Goal: Answer question/provide support: Answer question/provide support

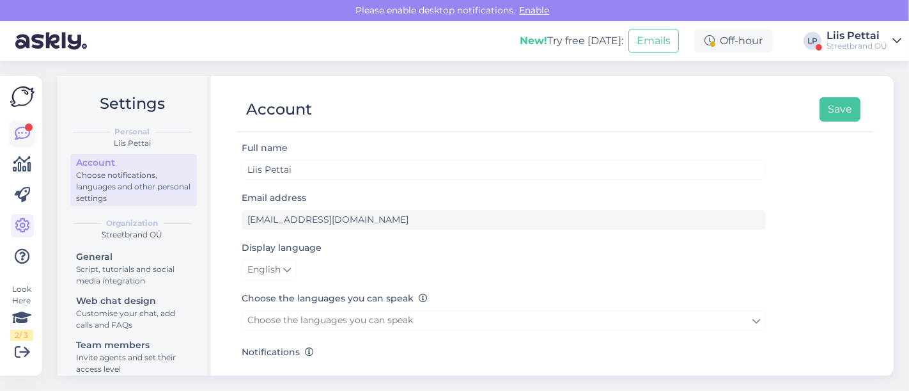
click at [26, 137] on icon at bounding box center [22, 133] width 15 height 15
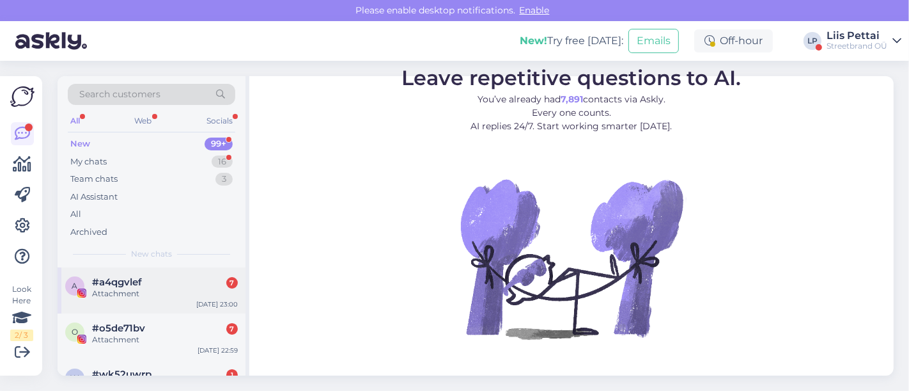
click at [118, 286] on span "#a4qgvlef" at bounding box center [117, 282] width 50 height 12
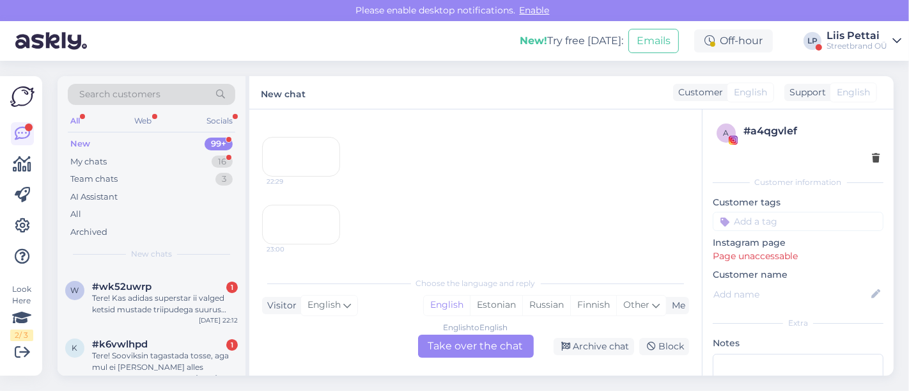
scroll to position [85, 0]
click at [118, 286] on span "#wk52uwrp" at bounding box center [121, 289] width 59 height 12
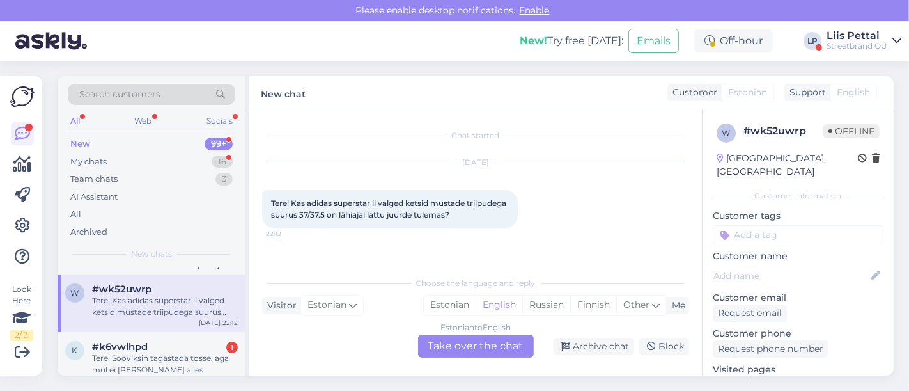
click at [480, 350] on div "Estonian to English Take over the chat" at bounding box center [476, 345] width 116 height 23
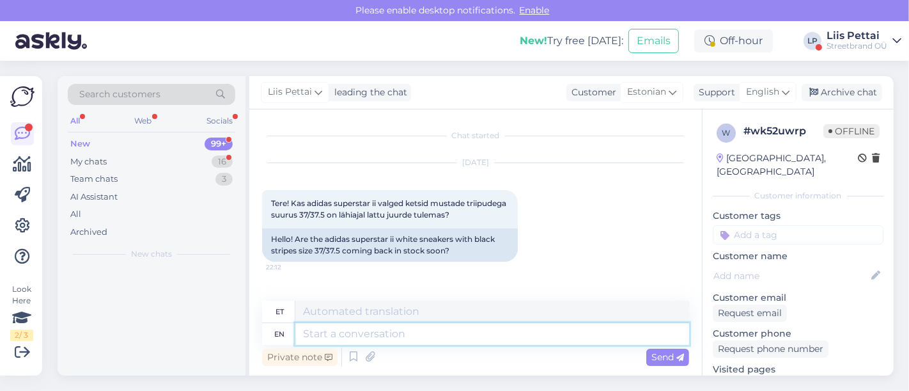
click at [448, 338] on textarea at bounding box center [492, 334] width 394 height 22
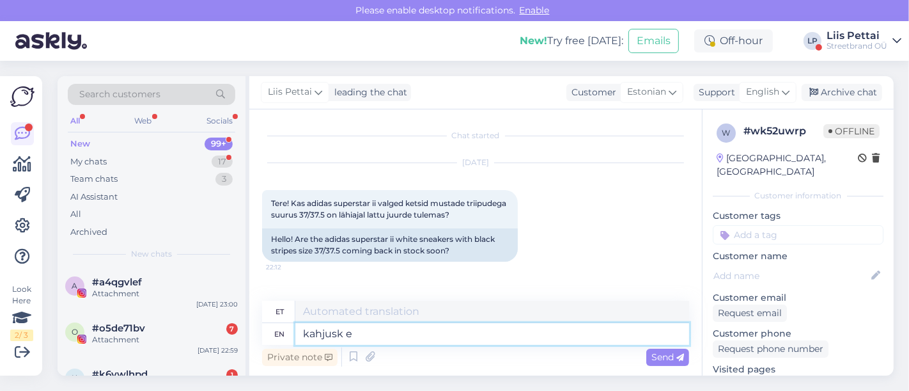
type textarea "kahjusk ei"
type textarea "kahjuks"
type textarea "kahjusk ei"
type textarea "kahjuks ei"
type textarea "kahjusk ei , järgmine [PERSON_NAME]"
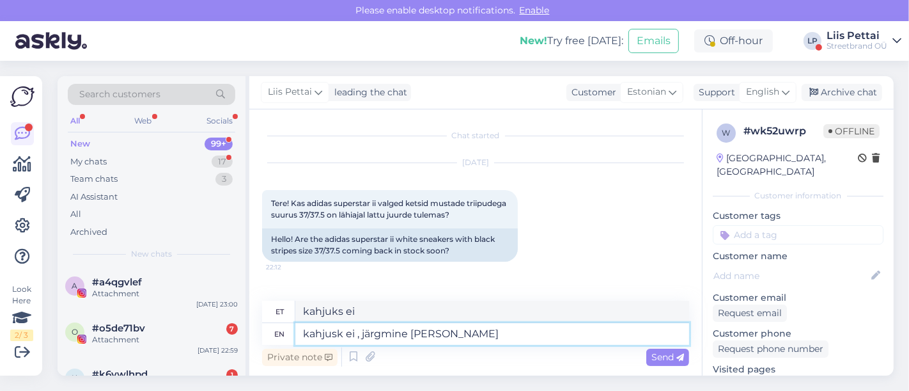
type textarea "kahjuks ei, järgmine"
type textarea "kahjusk ei , järgmine kevad eh"
type textarea "kahjuks ei, järgmine kevad"
type textarea "kahjusk ei , järgmine kevad ehk"
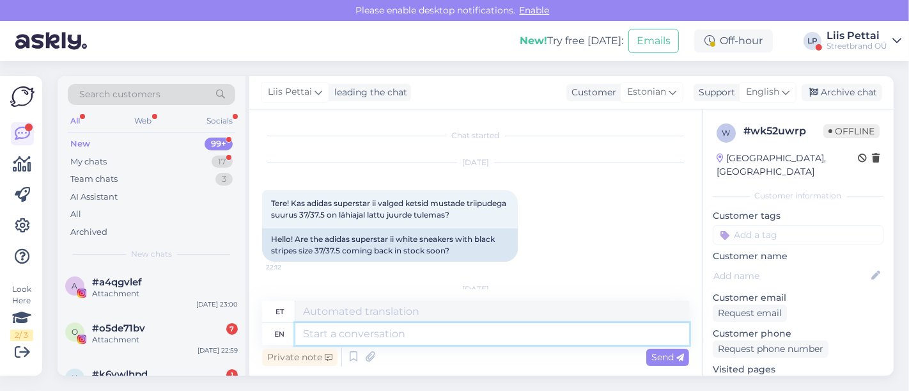
scroll to position [90, 0]
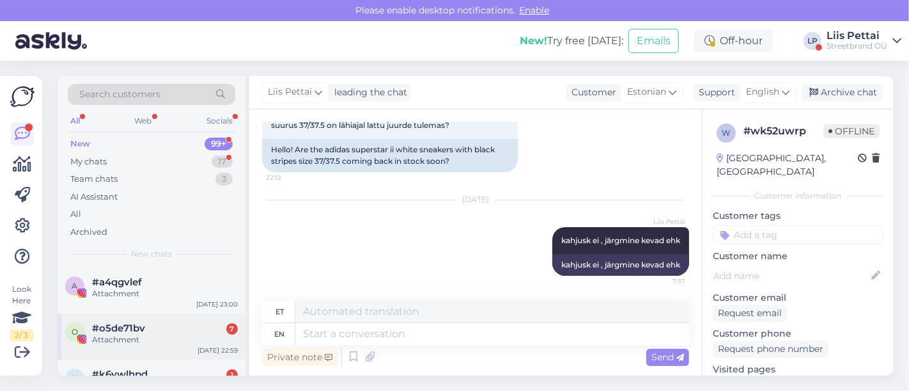
click at [104, 328] on span "#o5de71bv" at bounding box center [118, 328] width 53 height 12
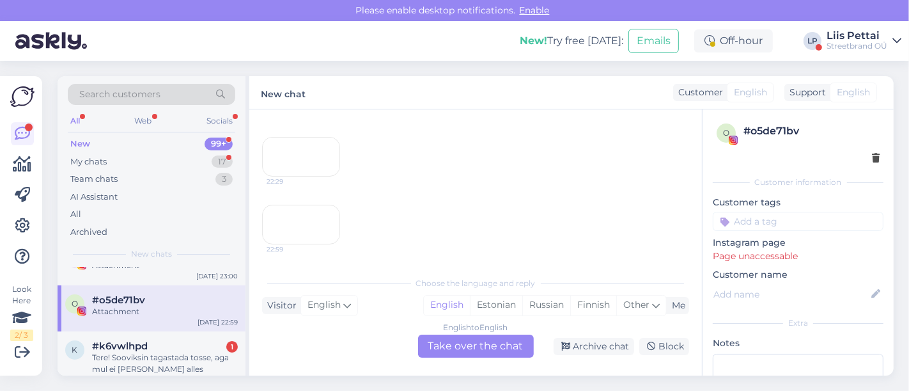
scroll to position [56, 0]
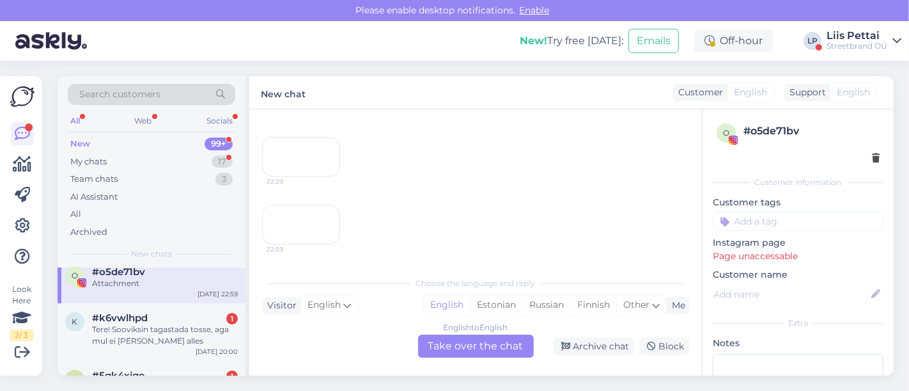
click at [334, 205] on div "22:59" at bounding box center [301, 225] width 78 height 40
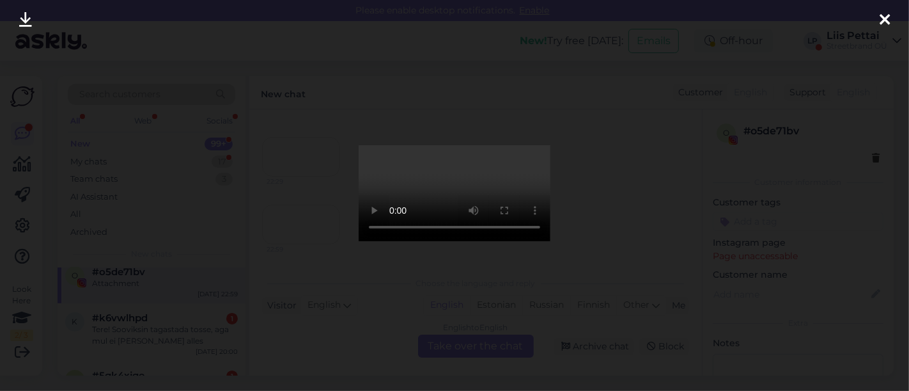
click at [303, 286] on div at bounding box center [454, 195] width 909 height 391
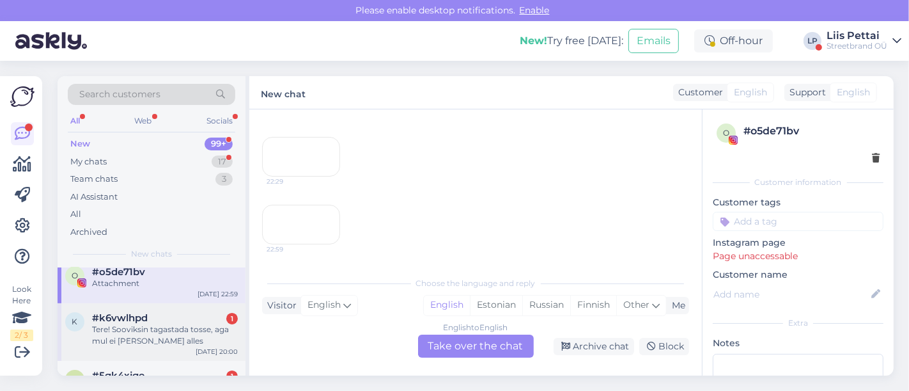
click at [185, 320] on div "#k6vwlhpd 1" at bounding box center [165, 318] width 146 height 12
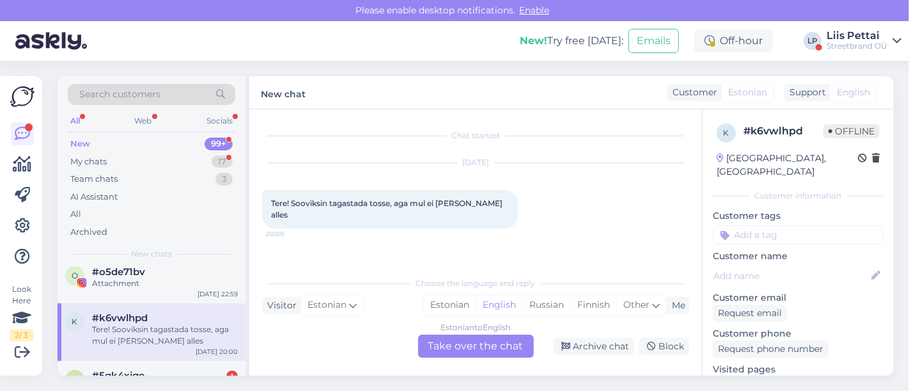
click at [458, 347] on div "Estonian to English Take over the chat" at bounding box center [476, 345] width 116 height 23
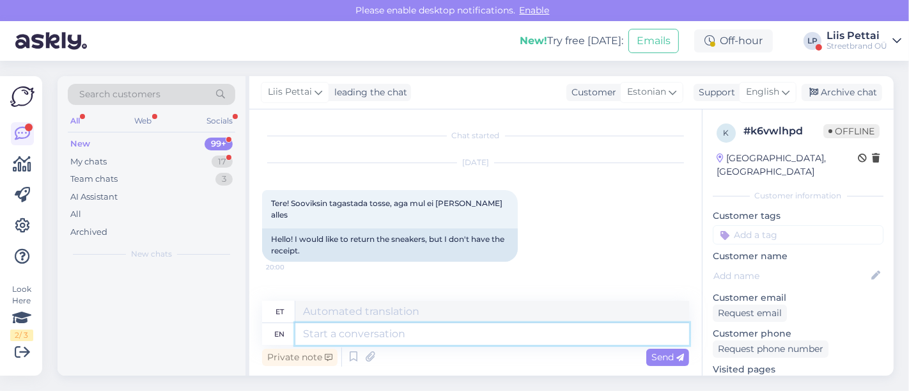
click at [426, 335] on textarea at bounding box center [492, 334] width 394 height 22
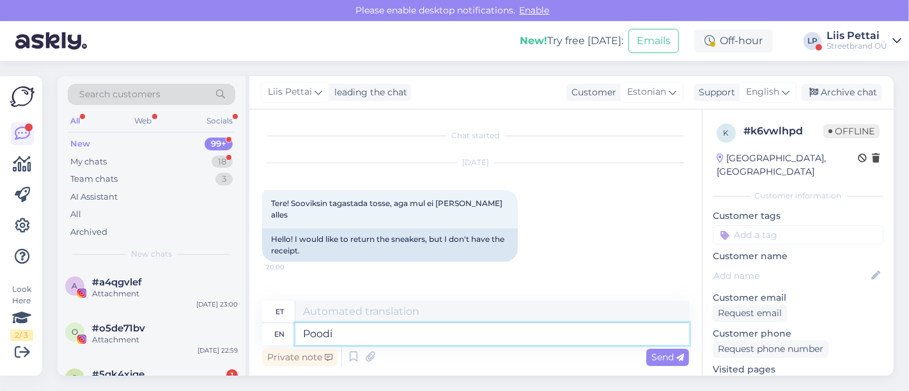
type textarea "Poodi?"
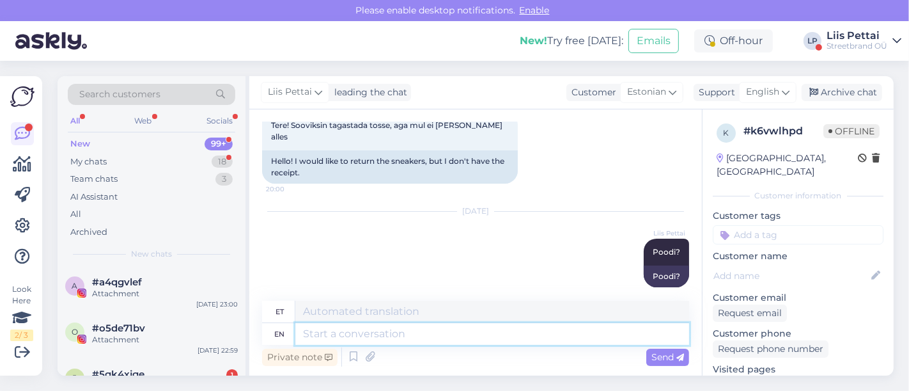
click at [426, 335] on textarea at bounding box center [492, 334] width 394 height 22
type textarea "poes"
type textarea "luuletajad"
type textarea "poes saab maks"
type textarea "poes saab"
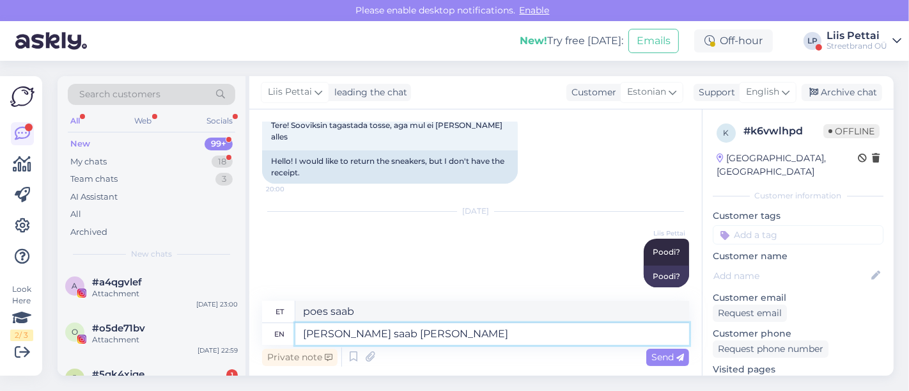
type textarea "[PERSON_NAME] saab makse jär"
type textarea "poes saab maks"
type textarea "[PERSON_NAME] saab makse järgi süs"
type textarea "[PERSON_NAME] saab maksta järgmiselt"
type textarea "[PERSON_NAME] saab makse järgi süsteemist sel"
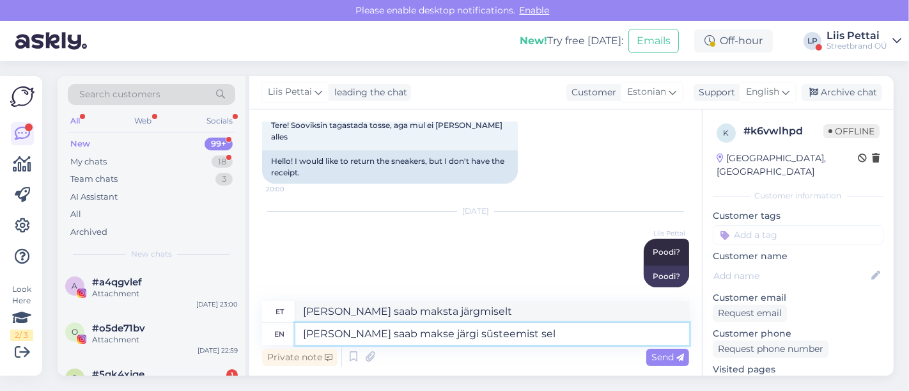
type textarea "[PERSON_NAME] saab maksete järgi süsteemist"
type textarea "[PERSON_NAME] saab makse järgi süsteemist välja võ"
type textarea "[PERSON_NAME] saab makse järgi süsteemist välja"
type textarea "[PERSON_NAME] saab makse järgi süsteemist välja [PERSON_NAME] s"
type textarea "[PERSON_NAME] saab makse järgi süsteemist välja [PERSON_NAME]"
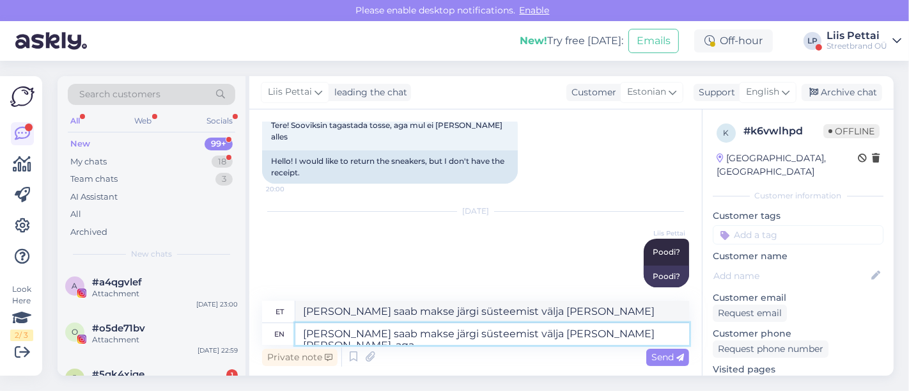
type textarea "[PERSON_NAME] saab makse järgi süsteemist välja [PERSON_NAME] [PERSON_NAME], aga"
type textarea "[PERSON_NAME] saab maksete järgi süsteemist välja [PERSON_NAME] [PERSON_NAME], …"
type textarea "[PERSON_NAME] saab makse järgi süsteemist välja [PERSON_NAME] [PERSON_NAME], ag…"
type textarea "[PERSON_NAME] saab maksete järgi süsteemist välja [PERSON_NAME] [PERSON_NAME], …"
type textarea "[PERSON_NAME] saab makse järgi süsteemist välja [PERSON_NAME] [PERSON_NAME], ag…"
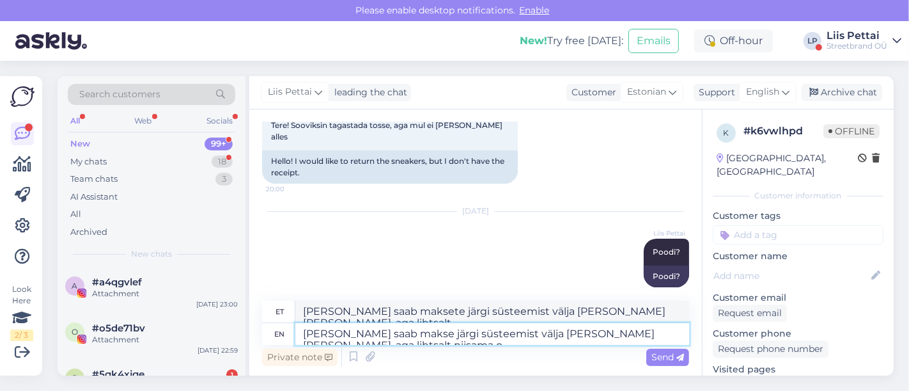
type textarea "[PERSON_NAME] saab maksete järgi süsteemist välja [PERSON_NAME] [PERSON_NAME], …"
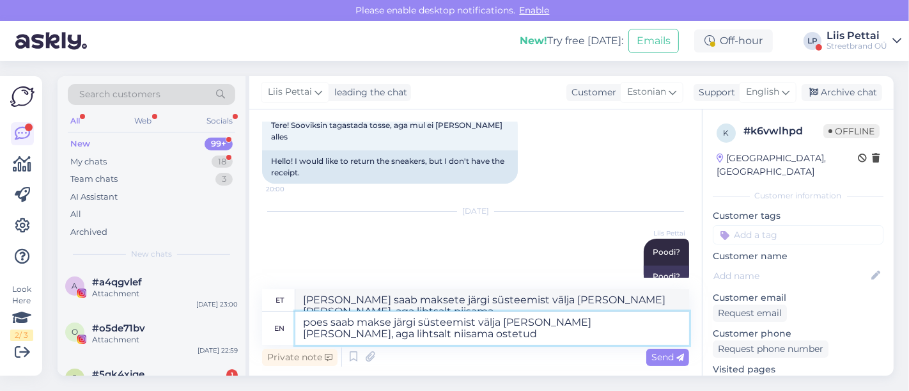
type textarea "poes saab makse järgi süsteemist välja [PERSON_NAME] [PERSON_NAME], aga lihtsal…"
type textarea "[PERSON_NAME] saab maksete järgi süsteemist välja [PERSON_NAME] [PERSON_NAME], …"
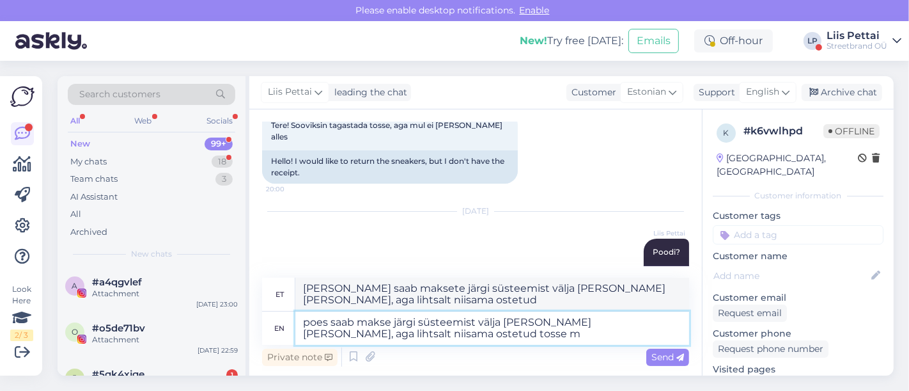
type textarea "poes saab makse järgi süsteemist välja [PERSON_NAME] [PERSON_NAME], aga lihtsal…"
type textarea "poes saab maksete järgi süsteemist välja [PERSON_NAME] [PERSON_NAME], aga lihts…"
type textarea "poes saab makse järgi süsteemist välja [PERSON_NAME] [PERSON_NAME], aga lihtsal…"
type textarea "[PERSON_NAME] saab maksete järgi süsteemist välja [PERSON_NAME] [PERSON_NAME], …"
type textarea "poes saab makse järgi süsteemist välja [PERSON_NAME] [PERSON_NAME], aga lihtsal…"
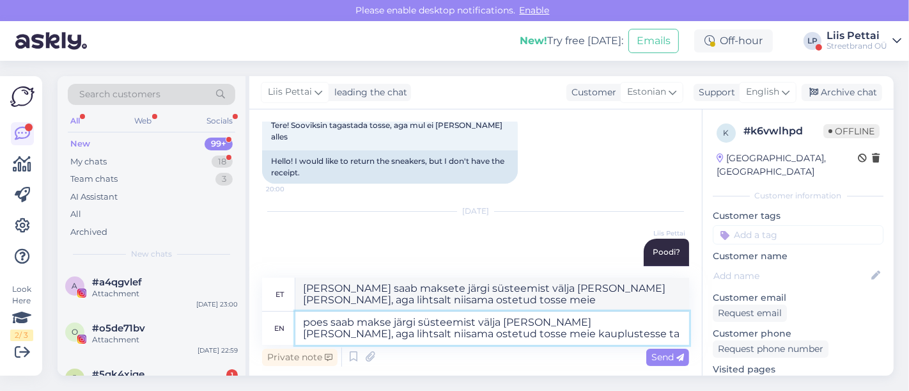
type textarea "poes saab maksete järgi süsteemist välja [PERSON_NAME] [PERSON_NAME], aga lihts…"
type textarea "[PERSON_NAME] saab makse järgi süsteemist välja [PERSON_NAME] [PERSON_NAME], ag…"
type textarea "[PERSON_NAME] saab maksete järgi süsteemist välja [PERSON_NAME] [PERSON_NAME], …"
type textarea "poes saab makse järgi süsteemist välja [PERSON_NAME] [PERSON_NAME], aga lihtsal…"
type textarea "poes saab maksete järgi süsteemist välja [PERSON_NAME] [PERSON_NAME], aga lihts…"
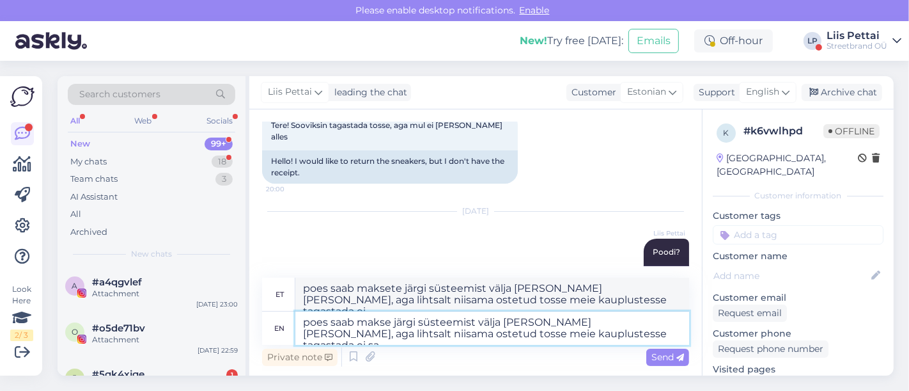
type textarea "poes saab makse järgi süsteemist välja [PERSON_NAME] [PERSON_NAME], aga lihtsal…"
type textarea "poes saab maksete järgi süsteemist välja [PERSON_NAME] [PERSON_NAME], aga lihts…"
type textarea "poes saab makse järgi süsteemist välja [PERSON_NAME] [PERSON_NAME], aga lihtsal…"
type textarea "[PERSON_NAME] saab makse järgi süsteemist välja [PERSON_NAME] [PERSON_NAME], ag…"
type textarea "poes saab makse järgi süsteemist välja [PERSON_NAME] [PERSON_NAME], aga lihtsal…"
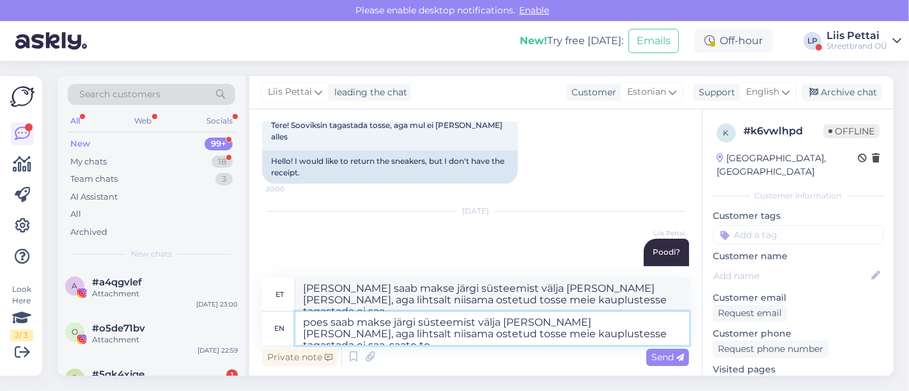
type textarea "poes saab makse järgi süsteemist välja [PERSON_NAME] [PERSON_NAME], aga lihtsal…"
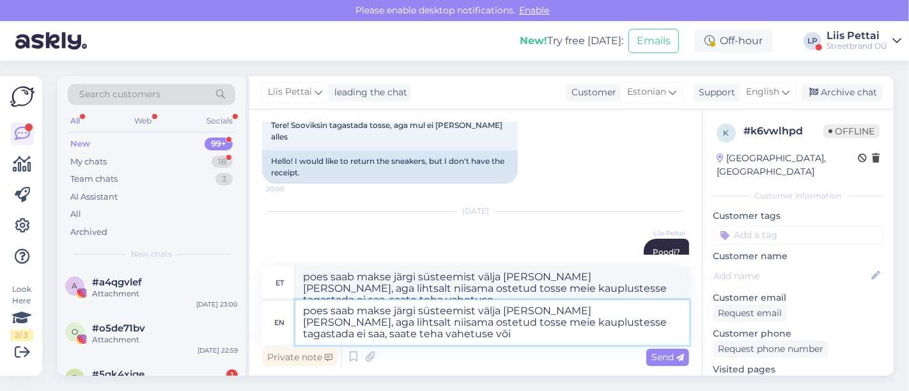
type textarea "poes saab makse järgi süsteemist välja [PERSON_NAME] [PERSON_NAME], aga lihtsal…"
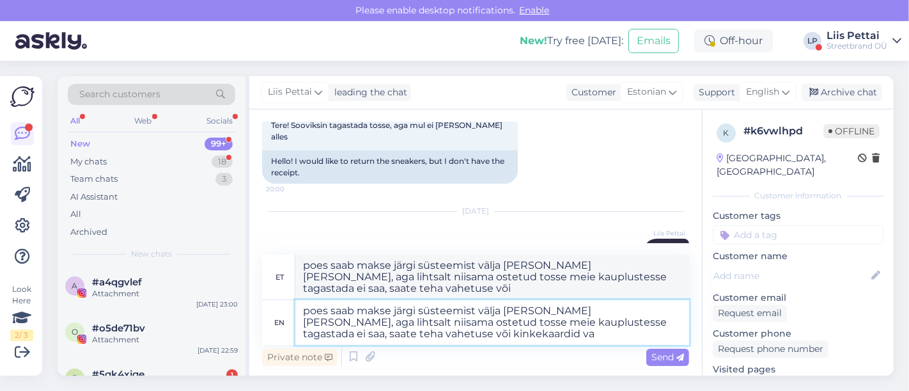
type textarea "poes saab makse järgi süsteemist välja [PERSON_NAME] [PERSON_NAME], aga lihtsal…"
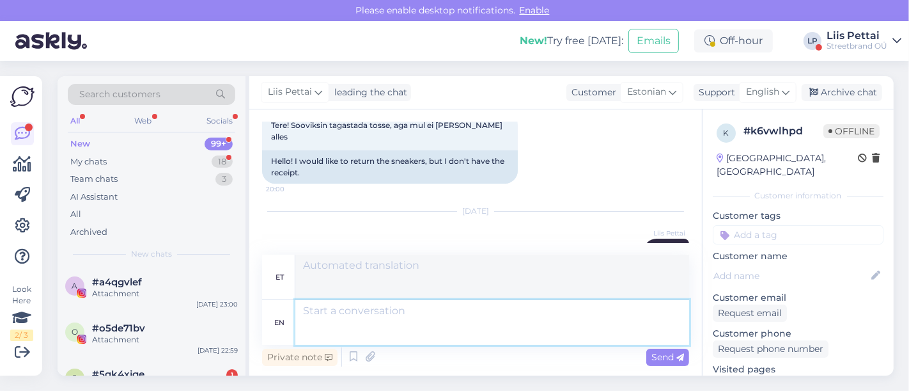
scroll to position [201, 0]
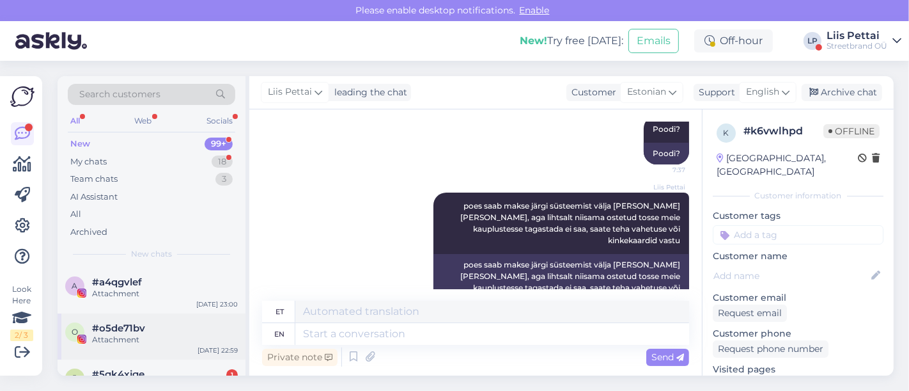
click at [117, 334] on div "Attachment" at bounding box center [165, 340] width 146 height 12
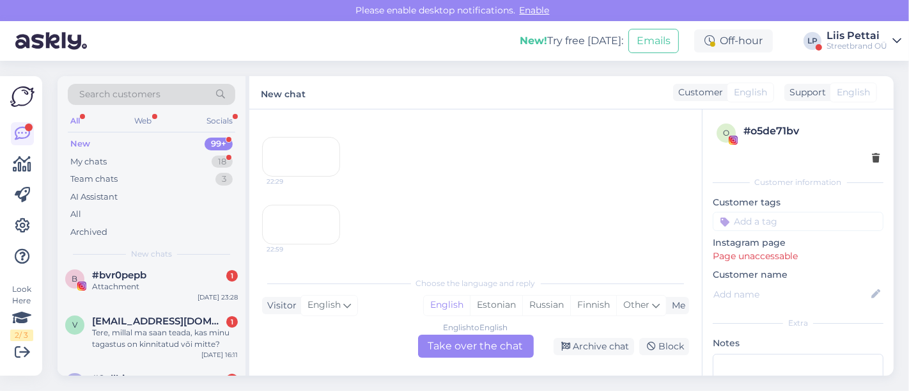
scroll to position [142, 0]
click at [117, 333] on div "Tere, millal ma saan teada, kas minu tagastus on kinnitatud või mitte?" at bounding box center [165, 341] width 146 height 23
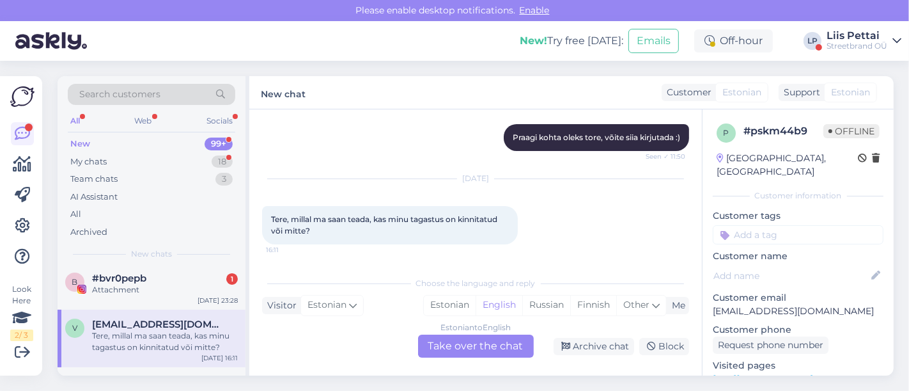
scroll to position [132, 0]
click at [484, 351] on div "Estonian to English Take over the chat" at bounding box center [476, 345] width 116 height 23
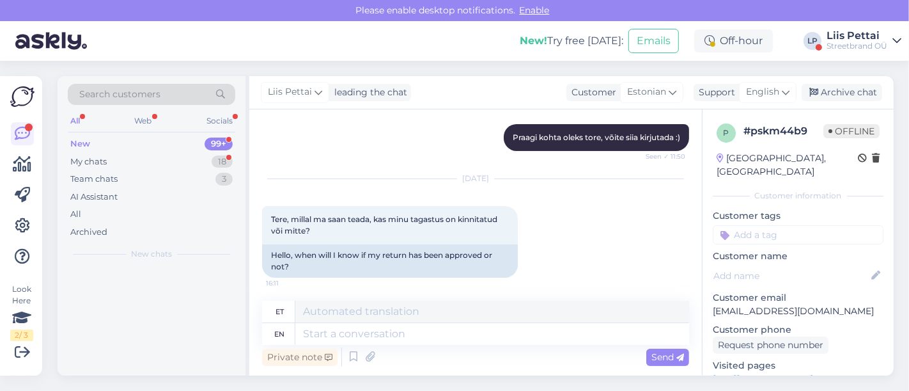
scroll to position [0, 0]
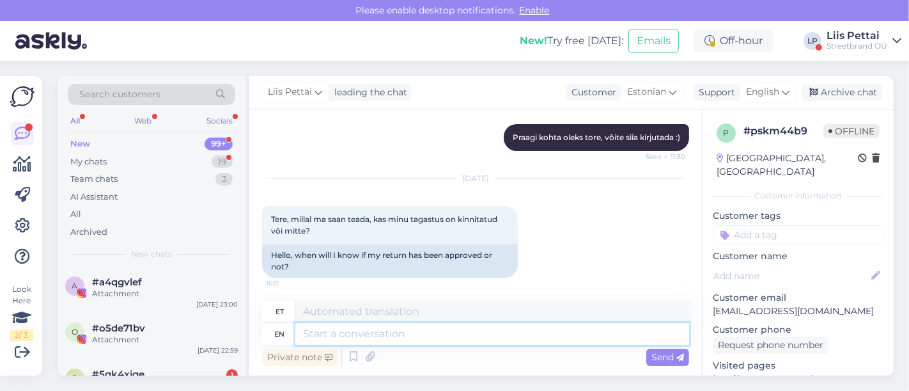
click at [464, 340] on textarea at bounding box center [492, 334] width 394 height 22
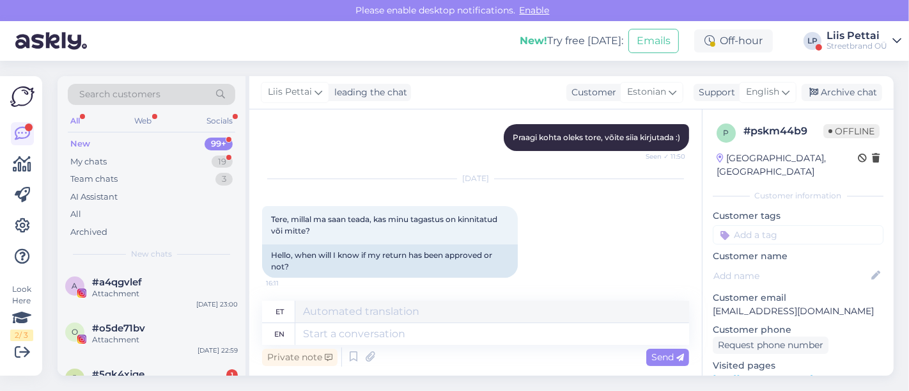
drag, startPoint x: 467, startPoint y: 348, endPoint x: 466, endPoint y: 326, distance: 21.8
click at [467, 347] on div "Private note Send" at bounding box center [475, 357] width 427 height 24
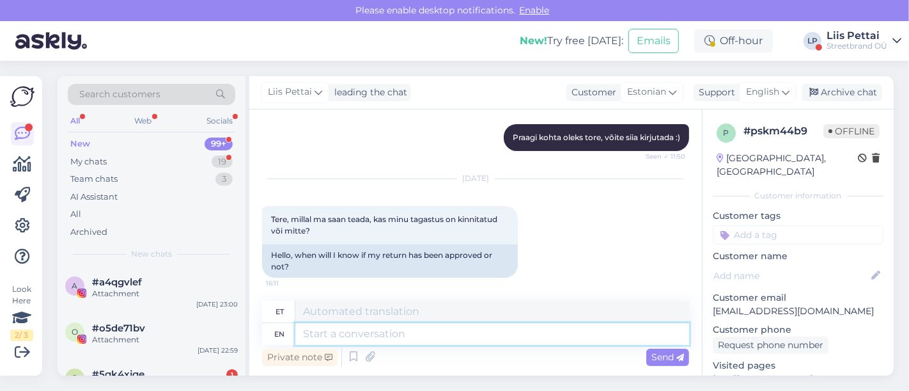
click at [466, 326] on textarea at bounding box center [492, 334] width 394 height 22
paste textarea "[PERSON_NAME] ma saan tagastatud toote eest raha tagasi? Teie tagastuse töötlem…"
type textarea "[PERSON_NAME] ma saan tagastatud toote eest raha tagasi? Teie tagastuse töötlem…"
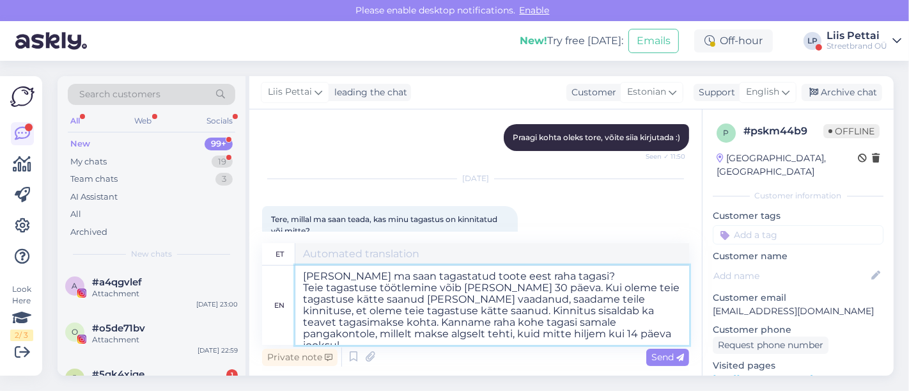
type textarea "[PERSON_NAME] ma saan tagastatud toote eest raha tagasi? Teie tagastuse töötlem…"
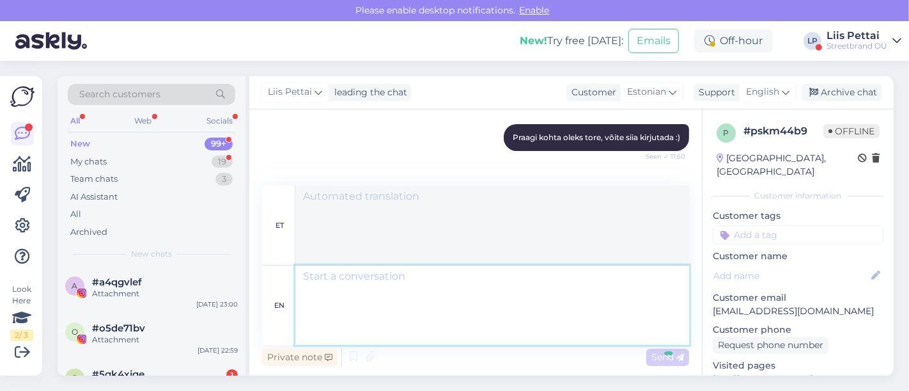
scroll to position [409, 0]
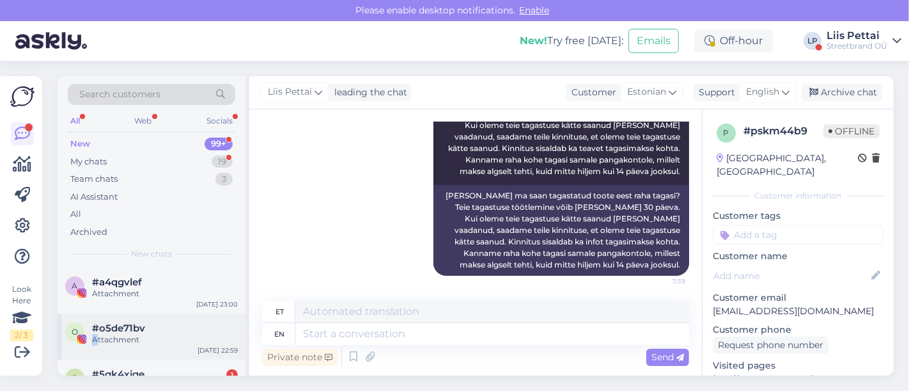
click at [97, 345] on div "o #o5de71bv Attachment [DATE] 22:59" at bounding box center [152, 336] width 188 height 46
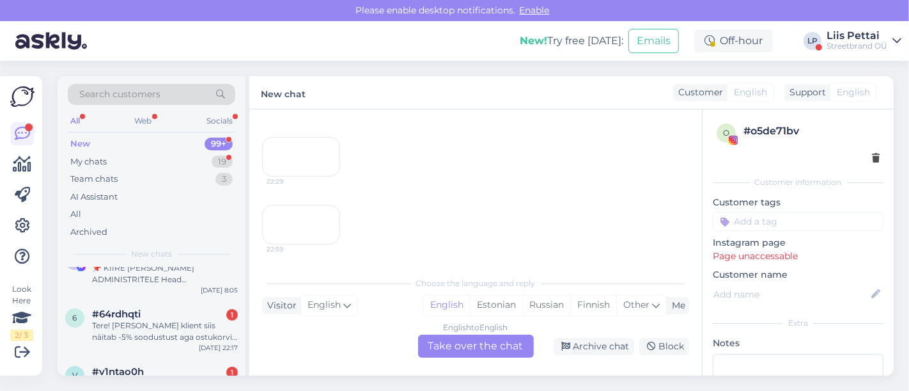
scroll to position [227, 0]
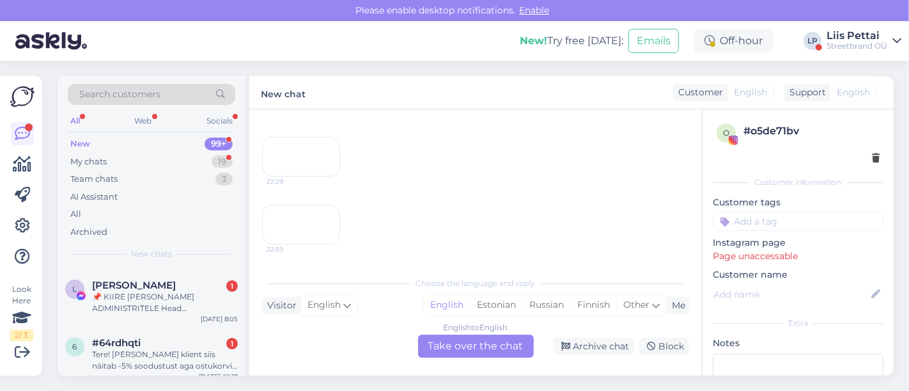
click at [97, 345] on span "#64rdhqti" at bounding box center [116, 343] width 49 height 12
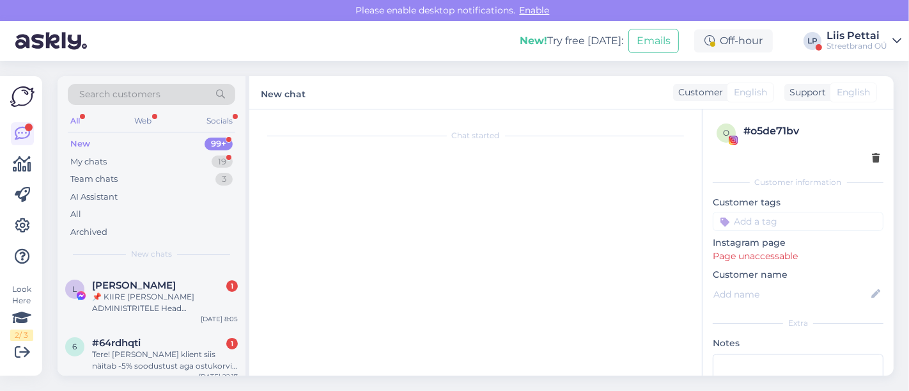
scroll to position [193, 0]
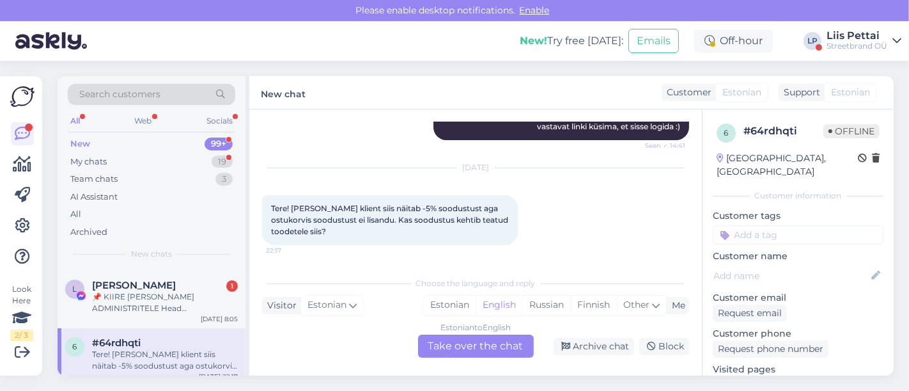
click at [503, 344] on div "Estonian to English Take over the chat" at bounding box center [476, 345] width 116 height 23
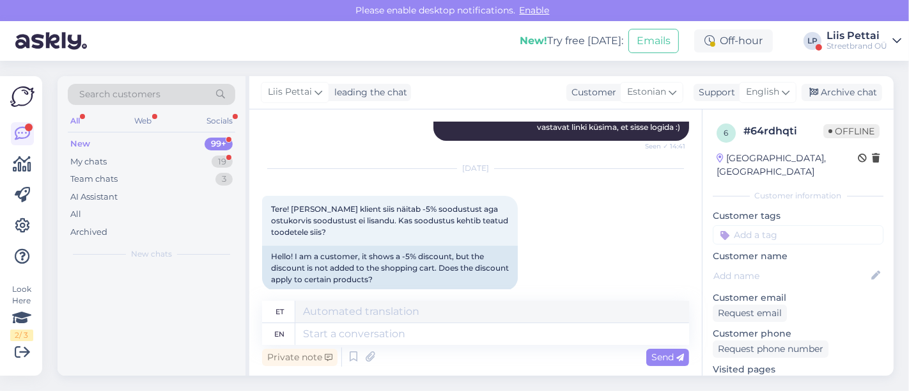
scroll to position [0, 0]
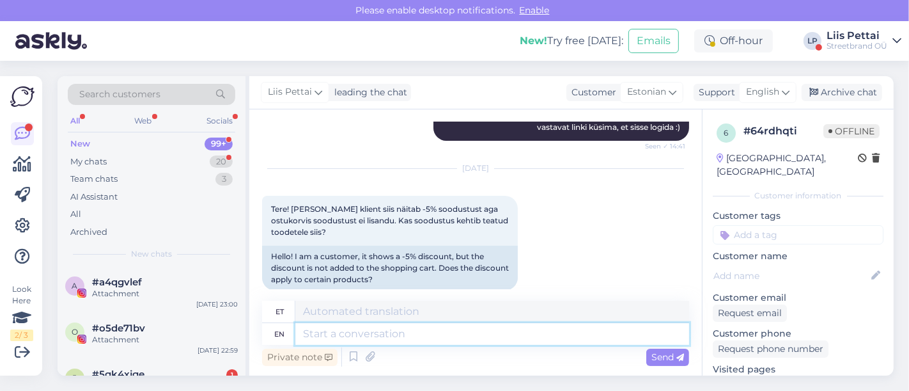
click at [510, 331] on textarea at bounding box center [492, 334] width 394 height 22
type textarea "[PERSON_NAME] t"
type textarea "[PERSON_NAME]"
type textarea "[PERSON_NAME] toodetele ja"
type textarea "[PERSON_NAME] toodetele"
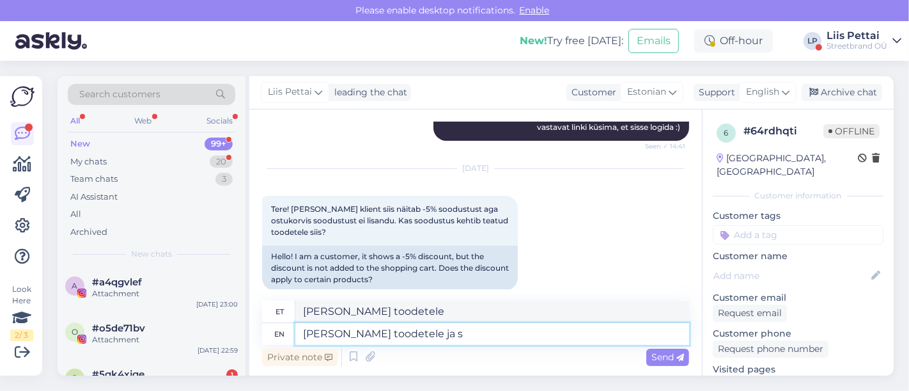
type textarea "[PERSON_NAME] toodetele ja si"
type textarea "[PERSON_NAME] toodetele ja"
type textarea "[PERSON_NAME] toodetele ja sisselogides :"
type textarea "[PERSON_NAME] toodetele ja sisselogimistele"
type textarea "[PERSON_NAME] toodetele ja sisselogides :) a"
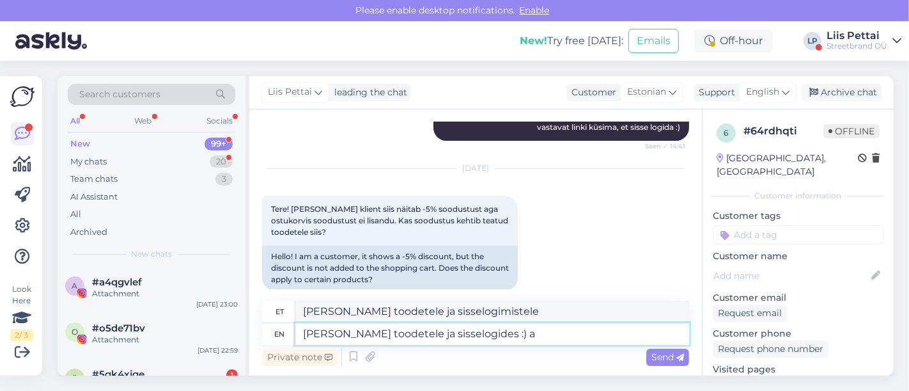
type textarea "[PERSON_NAME] tooted ja sisselogimised :)"
type textarea "[PERSON_NAME] toodetele ja sisselogides :) kas ne"
type textarea "[PERSON_NAME] toodetele ja sisselogides :) kas"
type textarea "[PERSON_NAME] toodetele ja sisselogides :) kas need ol"
type textarea "[PERSON_NAME] toodetele ja sisselogides :) kas need"
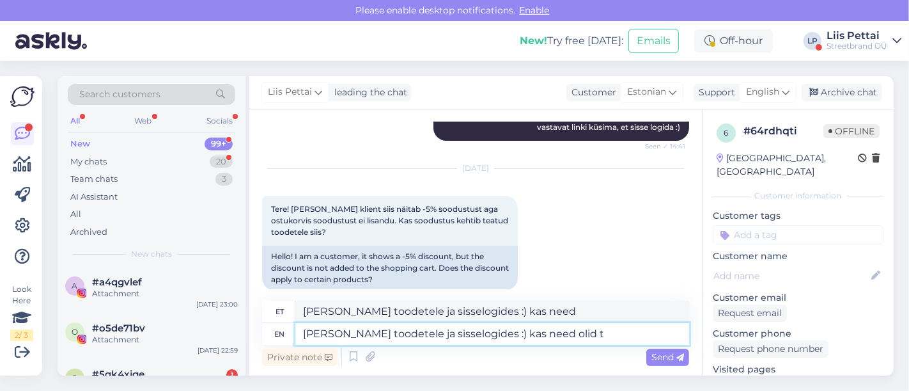
type textarea "[PERSON_NAME] toodetele ja sisselogides :) kas need olid tä"
type textarea "[PERSON_NAME] toodetele ja sisselogides :) kas need olid"
type textarea "[PERSON_NAME] toodetele ja sisselogides :) kas need olid täidetud?"
type textarea "[PERSON_NAME] tooted ja sisselogimised :) kas need olid täidetud?"
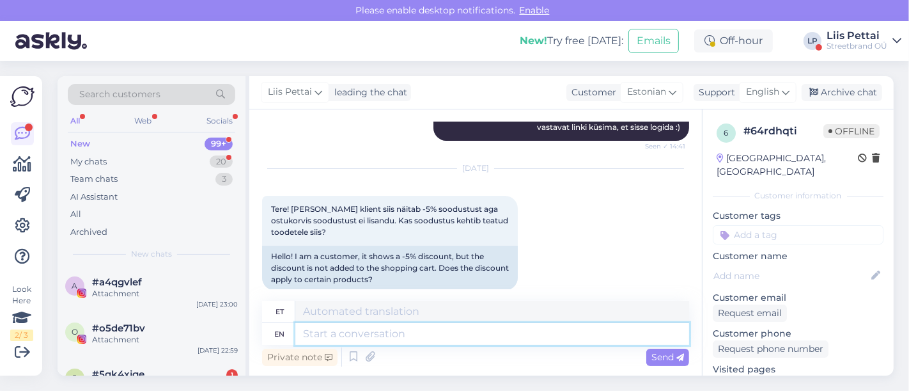
scroll to position [378, 0]
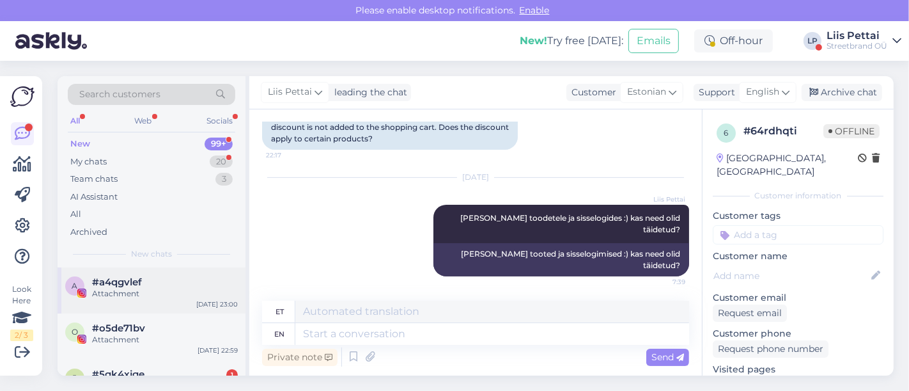
click at [152, 297] on div "Attachment" at bounding box center [165, 294] width 146 height 12
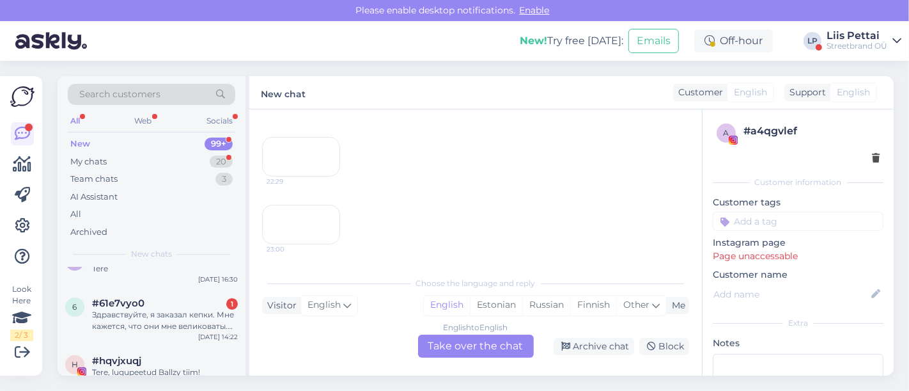
scroll to position [398, 0]
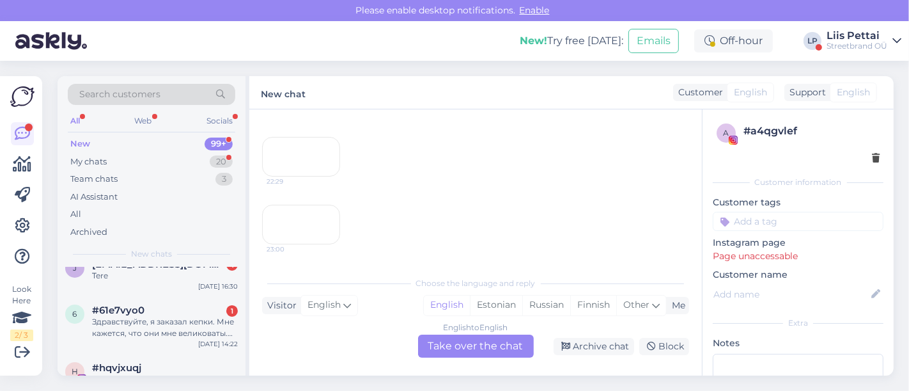
click at [152, 297] on div "6 #61e7vyo0 1 Здравствуйте, я заказал кепки. Мне кажется, что они мне великоват…" at bounding box center [152, 324] width 188 height 58
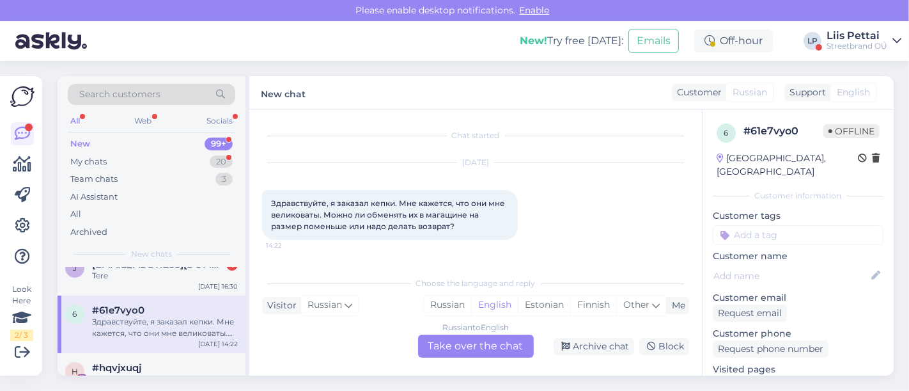
click at [468, 340] on div "Russian to English Take over the chat" at bounding box center [476, 345] width 116 height 23
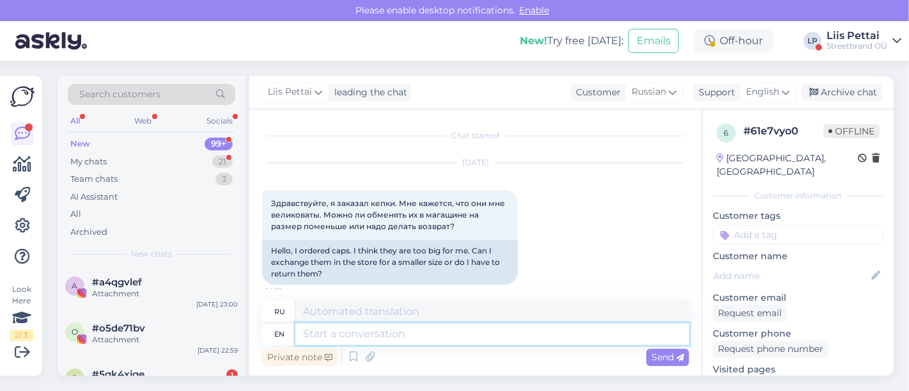
click at [468, 340] on textarea at bounding box center [492, 334] width 394 height 22
type textarea "if y"
type textarea "если"
type textarea "if you"
type textarea "если ты"
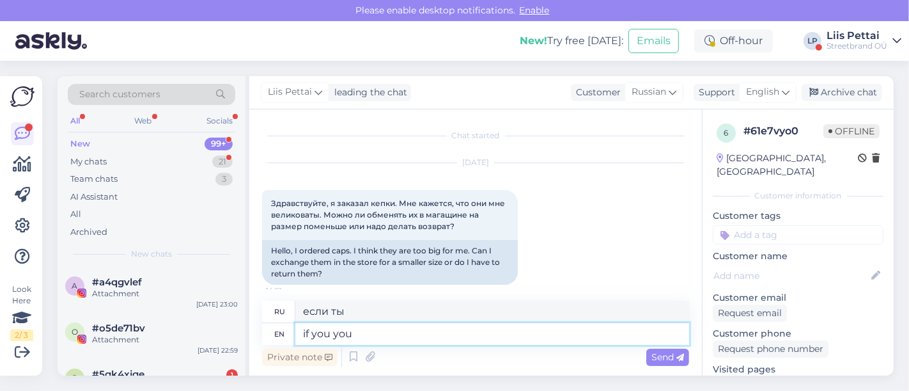
type textarea "if you you f"
type textarea "если ты ты"
type textarea "if you you find an"
type textarea "если вы найдете"
type textarea "if you you find anything e"
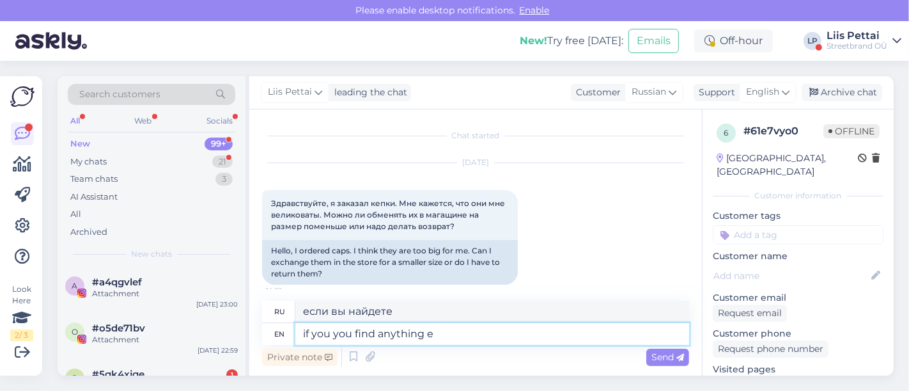
type textarea "если вы что-нибудь найдете"
type textarea "if you you find anything else in"
type textarea "если вы найдете что-нибудь еще"
type textarea "if you you find anything else in"
type textarea "если вы найдете что-нибудь еще в"
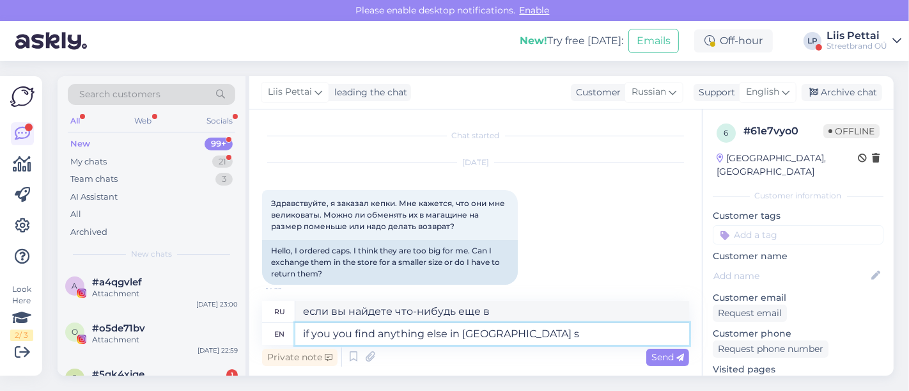
type textarea "if you you find anything else in [GEOGRAPHIC_DATA]"
type textarea "если вы найдете что-нибудь еще в [GEOGRAPHIC_DATA]"
type textarea "if you you find anything else in [GEOGRAPHIC_DATA] stores tge"
type textarea "если вы найдете что-нибудь еще в магазинах [GEOGRAPHIC_DATA]"
type textarea "if you you find anything else in [GEOGRAPHIC_DATA] stores tgen"
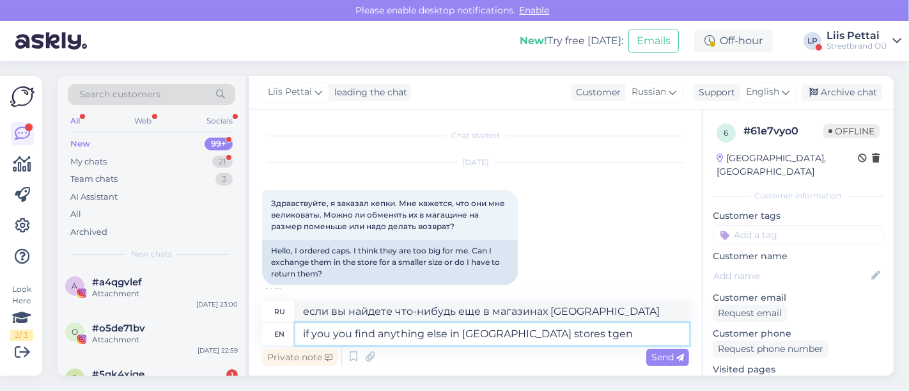
type textarea "если вы найдете что-нибудь еще в магазинах [GEOGRAPHIC_DATA]"
type textarea "if you you find anything else in [GEOGRAPHIC_DATA] stores then ye"
type textarea "если вы найдете что-нибудь еще в магазинах [GEOGRAPHIC_DATA], то"
type textarea "if you you find anything else in [GEOGRAPHIC_DATA] stores then yes, y"
type textarea "если вы найдете что-нибудь еще в магазинах [GEOGRAPHIC_DATA], то да,"
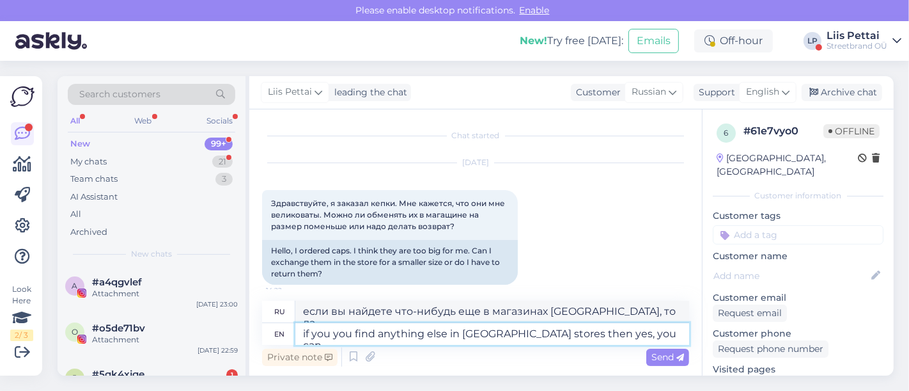
type textarea "if you you find anything else in [GEOGRAPHIC_DATA] stores then yes, you can"
type textarea "Если вы найдете что-нибудь еще в магазинах [GEOGRAPHIC_DATA], то да, вы"
type textarea "if you you find anything else in [GEOGRAPHIC_DATA] stores then yes, you can ch"
type textarea "Если вы найдете что-нибудь еще в магазинах [GEOGRAPHIC_DATA], то да, вы можете"
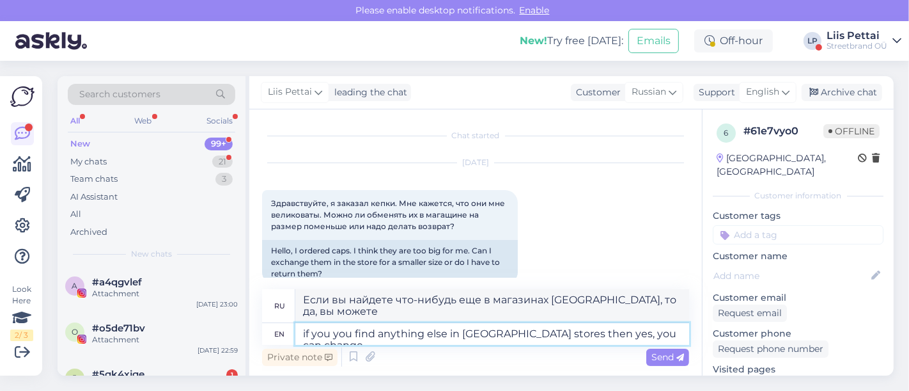
type textarea "if you you find anything else in [GEOGRAPHIC_DATA] stores then yes, you can cha…"
type textarea "Если вы найдете что-то еще в магазинах [GEOGRAPHIC_DATA], то да, вы можете поме…"
type textarea "if you you find anything else in [GEOGRAPHIC_DATA] stores then yes, you can cha…"
type textarea "если вы найдете что-то другое в магазинах [GEOGRAPHIC_DATA], то да, вы можете п…"
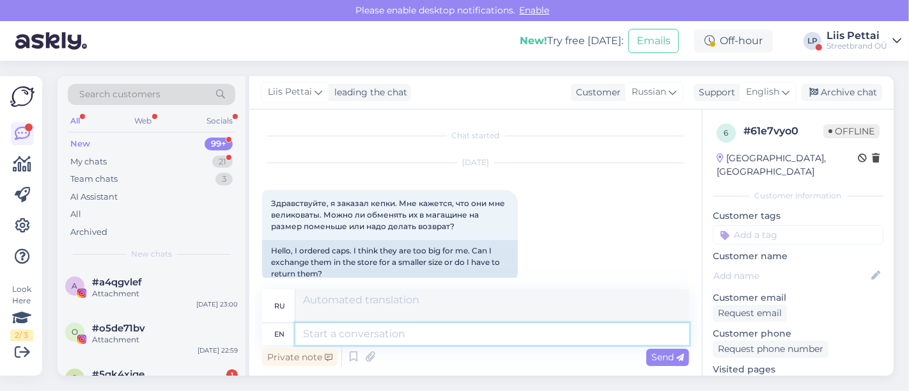
scroll to position [136, 0]
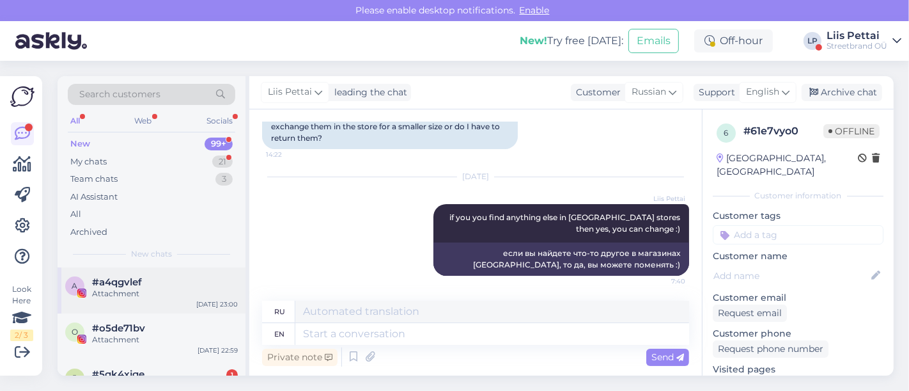
click at [177, 269] on div "a #a4qgvlef Attachment [DATE] 23:00" at bounding box center [152, 290] width 188 height 46
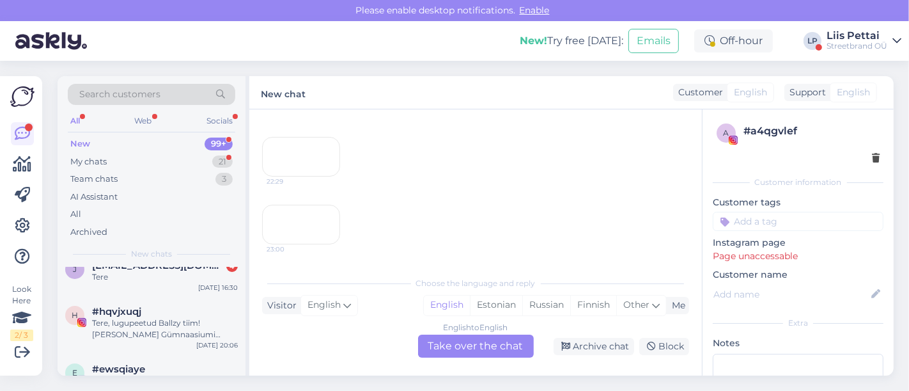
scroll to position [398, 0]
click at [177, 270] on div "Tere" at bounding box center [165, 276] width 146 height 12
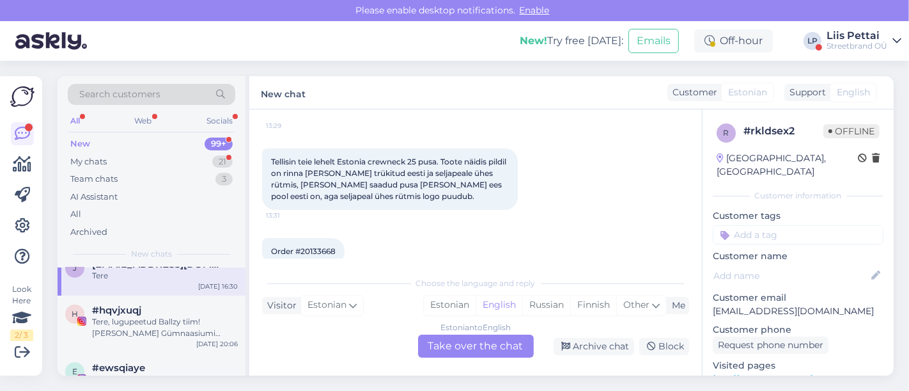
scroll to position [98, 0]
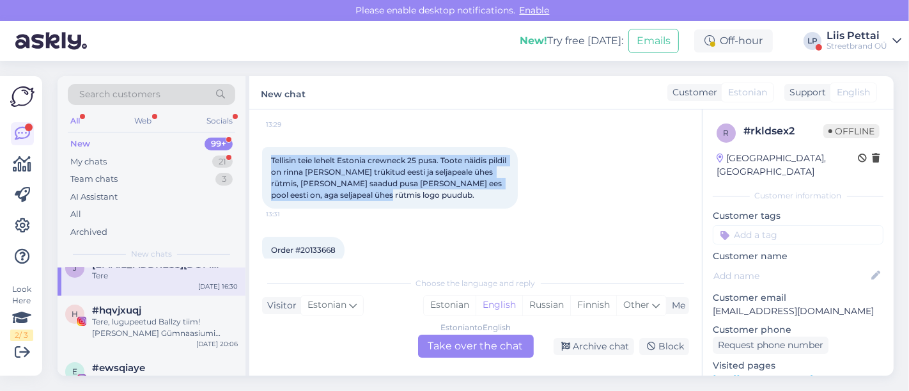
drag, startPoint x: 282, startPoint y: 154, endPoint x: 393, endPoint y: 207, distance: 123.3
click at [393, 207] on div "Tellisin teie lehelt Estonia crewneck 25 pusa. Toote näidis pildil on rinna [PE…" at bounding box center [390, 177] width 256 height 61
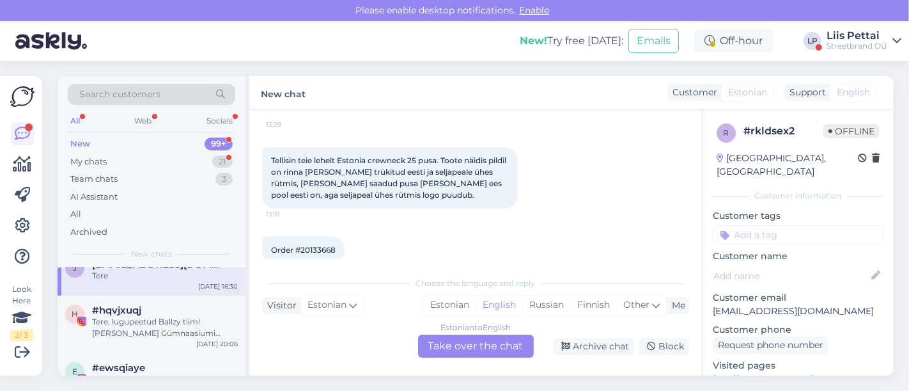
click at [393, 207] on div "Tellisin teie lehelt Estonia crewneck 25 pusa. Toote näidis pildil on rinna [PE…" at bounding box center [390, 177] width 256 height 61
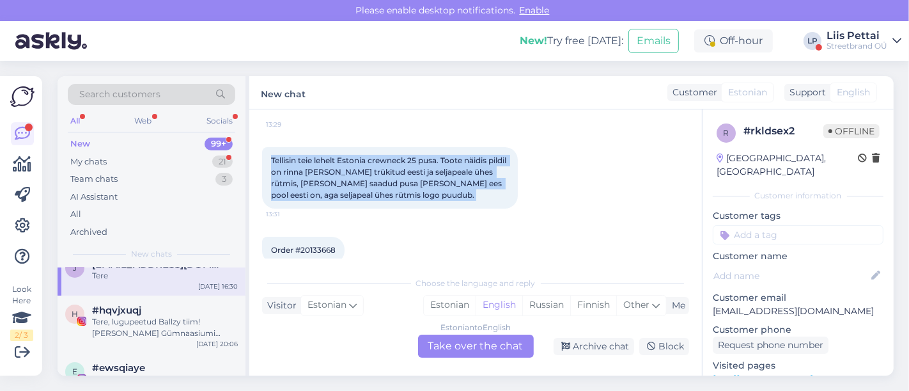
click at [393, 207] on div "Tellisin teie lehelt Estonia crewneck 25 pusa. Toote näidis pildil on rinna [PE…" at bounding box center [390, 177] width 256 height 61
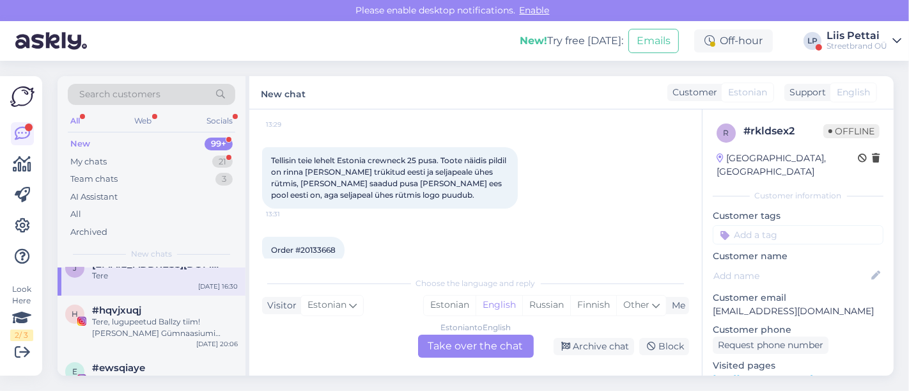
click at [457, 345] on div "Estonian to English Take over the chat" at bounding box center [476, 345] width 116 height 23
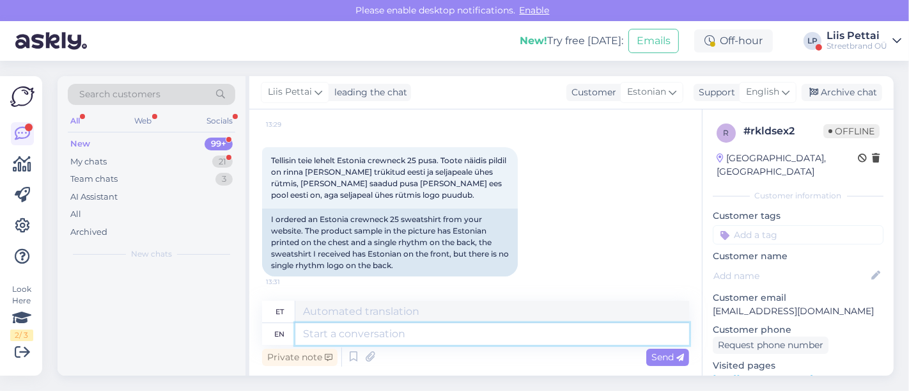
click at [432, 335] on textarea at bounding box center [492, 334] width 394 height 22
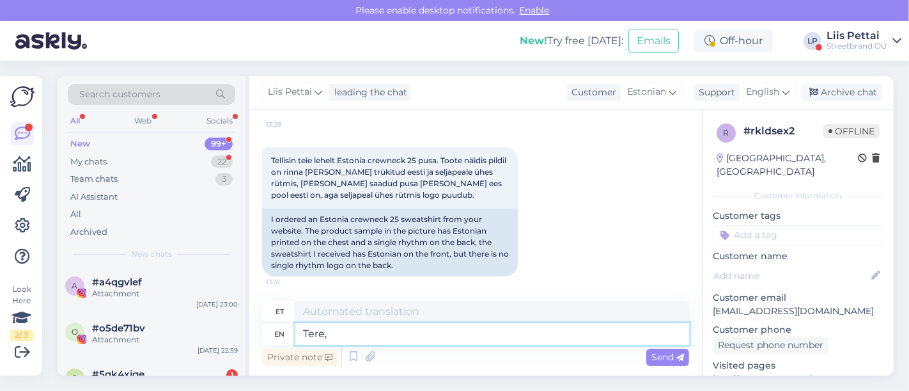
type textarea "Tere,"
type textarea "Tere, väga va"
type textarea "Tere, väga"
type textarea "Tere, väga vabandame, mei"
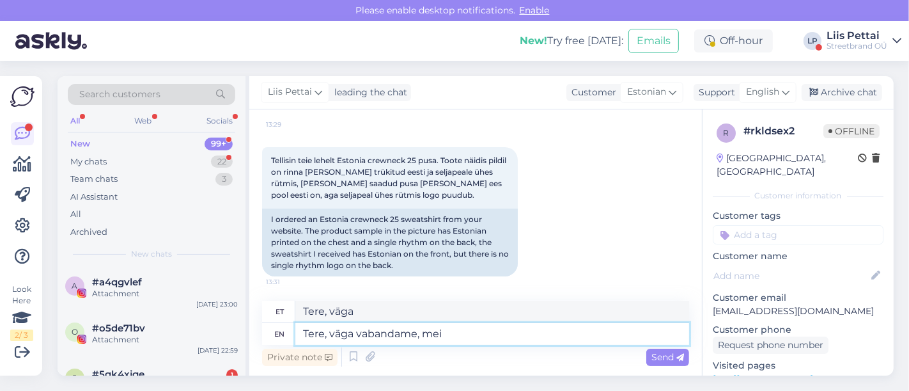
type textarea "Tere, väga vabandame"
type textarea "Tere, väga vabandame, meil on"
type textarea "Tere, väga vabandame, meil"
type textarea "Tere, väga vabandame, meil on ve"
type textarea "Tere, väga vabandame, meil on"
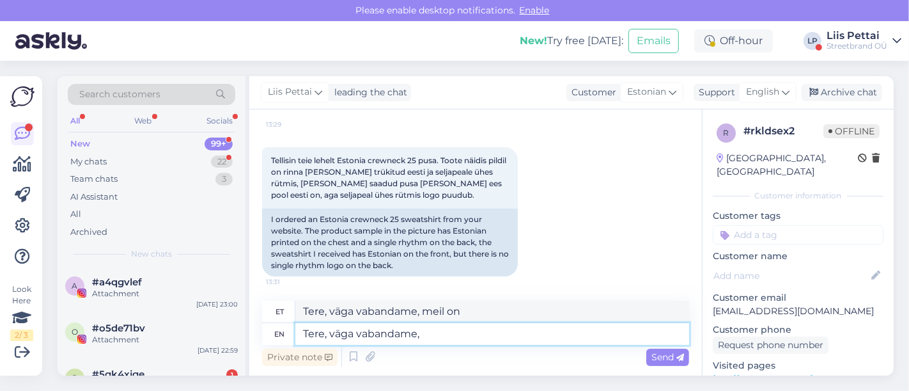
type textarea "Tere, väga vabandame,"
type textarea "Tere, väga vabandame"
type textarea "Tere, väga vabandame, vaatasim,"
type textarea "Tere, väga vabandame, vaatasime, t"
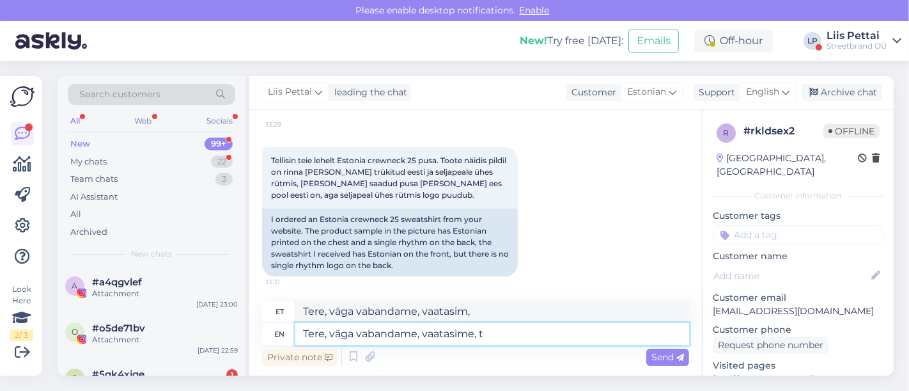
type textarea "Tere, väga vabandame, vaatasime,"
type textarea "Tere, väga vabandame, vaatasime, et eri"
type textarea "Tere, väga vabandame, vaatasime, et"
type textarea "Tere, väga vabandame, vaatasime, et erinevatel leh"
type textarea "Tere, väga vabandame, vaatasime, et erinevatel"
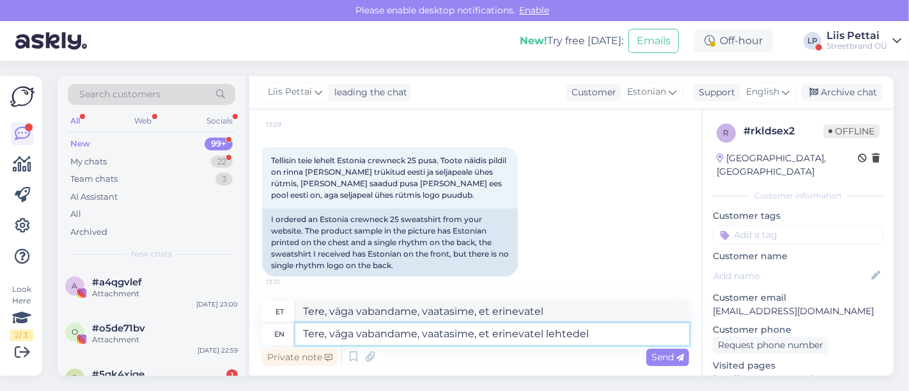
type textarea "Tere, väga vabandame, vaatasime, et erinevatel lehtedel o"
type textarea "Tere, väga vabandame, vaatasime, et erinevatel lehtedel"
type textarea "Tere, väga vabandame, vaatasime, et erinevatel lehtedel on [PERSON_NAME]"
type textarea "Tere, väga vabandame, vaatasime, et erinevatel lehtedel on"
type textarea "Tere, väga vabandame, vaatasime, et erinevatel lehtedel on jäänud sel"
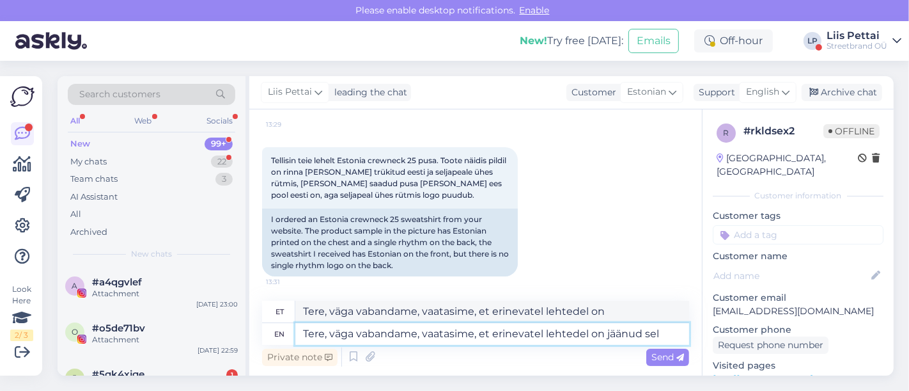
type textarea "Tere, väga vabandame, vaatasime, et erinevatel lehtedel on jäänud"
type textarea "Tere, väga vabandame, vaatasime, et erinevatel lehtedel on jäänud selle p"
type textarea "Tere, väga vabandame, vaatasime, et erinevatel lehtedel on jäänud selle"
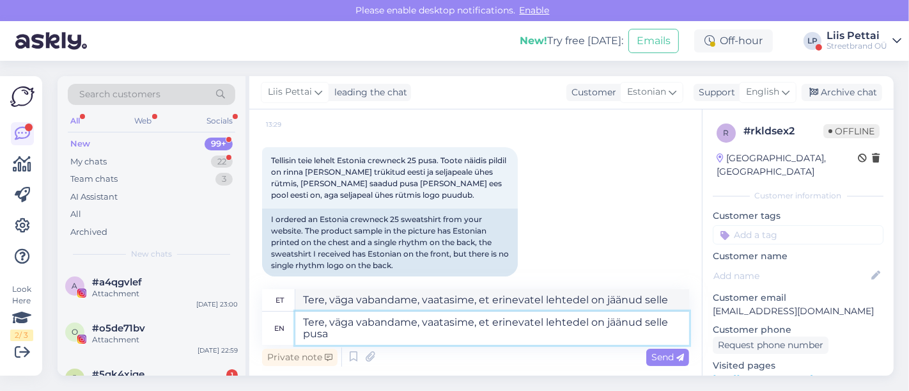
type textarea "Tere, väga vabandame, vaatasime, et erinevatel lehtedel on jäänud selle pusa v"
type textarea "Tere, väga vabandame, vaatasime, et erinevatel lehtedel on jäänud selle [PERSON…"
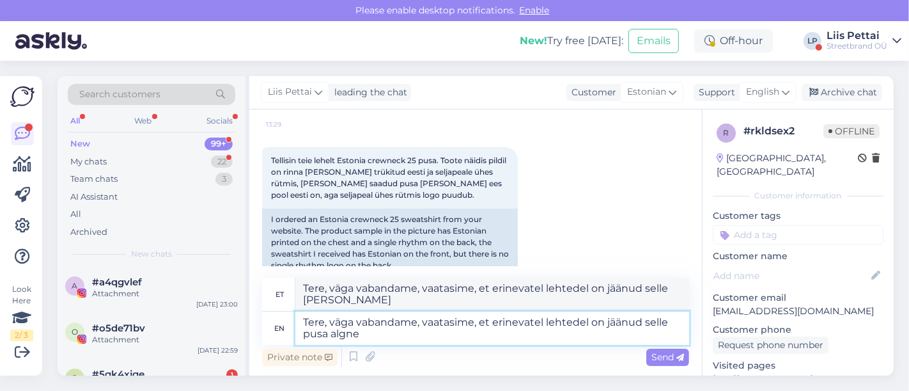
type textarea "Tere, väga vabandame, vaatasime, et erinevatel lehtedel on jäänud selle pusa al…"
type textarea "Tere, väga vabandame, vaatasime, et erinevatel lehtedel on jäänud selle [PERSON…"
type textarea "Tere, väga vabandame, vaatasime, et erinevatel lehtedel on jäänud selle pusa al…"
type textarea "Tere, väga vabandame, vaatasime, et erinevatel lehtedel on jäänud selle poola a…"
type textarea "Tere, väga vabandame, vaatasime, et erinevatel lehtedel on jäänud selle pusa al…"
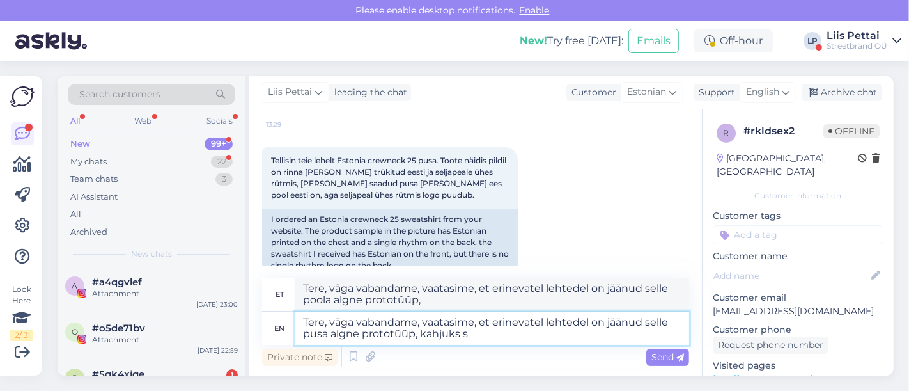
type textarea "Tere, väga vabandame, vaatasime, et erinevatel lehtedel on jäänud selle pool al…"
type textarea "Tere, väga vabandame, vaatasime, et erinevatel lehtedel on jäänud selle pusa al…"
type textarea "Tere, väga vabandame, vaatasime, et erinevatel lehtedel on jäänud selle poola a…"
type textarea "Tere, väga vabandame, vaatasime, et erinevatel lehtedel on jäänud selle pusa al…"
type textarea "Tere, väga vabandame, vaatasime, et erinevatel lehtedel on jäänud selle pool al…"
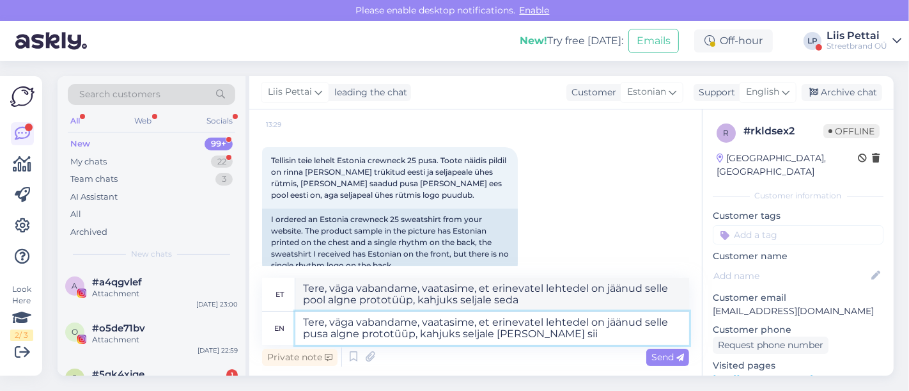
type textarea "Tere, väga vabandame, vaatasime, et erinevatel lehtedel on jäänud selle pusa al…"
type textarea "Tere, väga vabandame, vaatasime, et erinevatel lehtedel on jäänud selle pool al…"
type textarea "Tere, väga vabandame, vaatasime, et erinevatel lehtedel on jäänud selle pusa al…"
type textarea "Tere, väga vabandame, vaatasime, et erinevatel lehtedel on jäänud selle pool al…"
type textarea "Tere, väga vabandame, vaatasime, et erinevatel lehtedel on jäänud selle pusa al…"
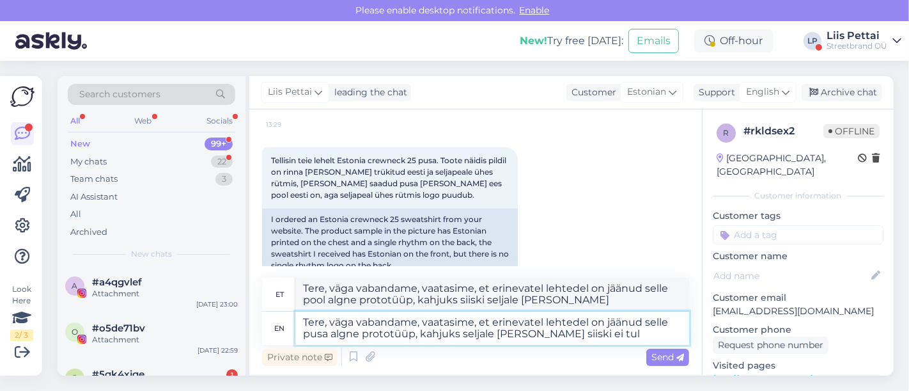
type textarea "Tere, väga vabandame, vaatasime, et erinevatel lehtedel on jäänud selle pool al…"
type textarea "Tere, väga vabandame, vaatasime, et erinevatel lehtedel on jäänud selle pusa al…"
type textarea "Tere, väga vabandame, vaatasime, et erinevatel lehtedel on jäänud selle pool al…"
type textarea "Tere, väga vabandame, vaatasime, et erinevatel lehtedel on jäänud selle pusa al…"
type textarea "Tere, väga vabandame, vaatasime, et erinevatel lehtedel on jäänud selle pool al…"
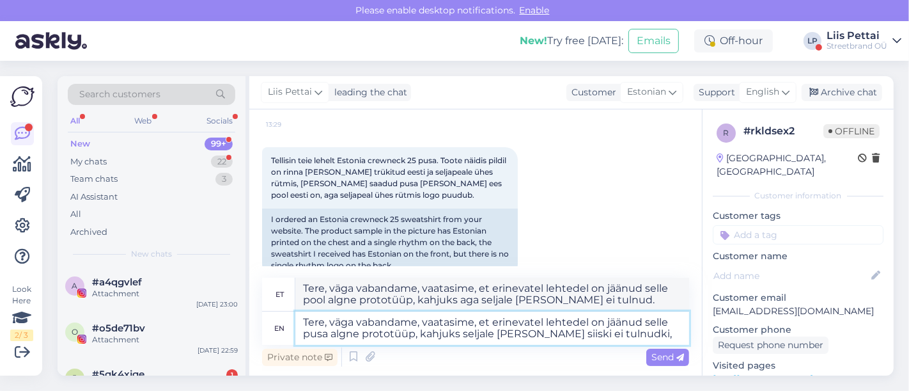
type textarea "Tere, väga vabandame, vaatasime, et erinevatel lehtedel on jäänud selle pusa al…"
type textarea "Tere, väga vabandame, vaatasime, et erinevatel lehtedel on jäänud selle pool al…"
type textarea "Tere, väga vabandame, vaatasime, et erinevatel lehtedel on jäänud selle pusa al…"
type textarea "Tere, väga vabandame, vaatasime, et erinevatel lehtedel on jäänud selle pool al…"
type textarea "Tere, väga vabandame, vaatasime, et erinevatel lehtedel on jäänud selle pusa al…"
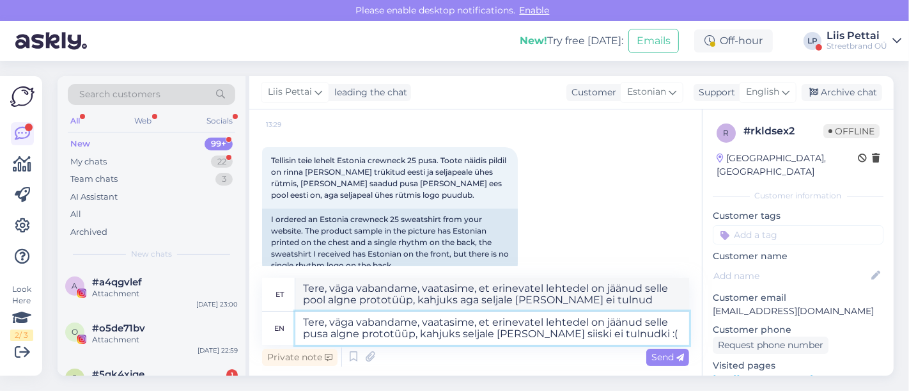
type textarea "Tere, väga vabandame, vaatasime, et erinevatel lehtedel on jäänud selle pool al…"
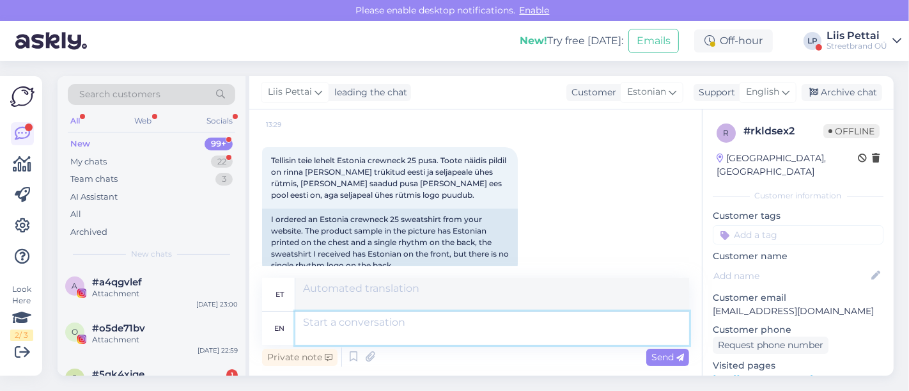
scroll to position [423, 0]
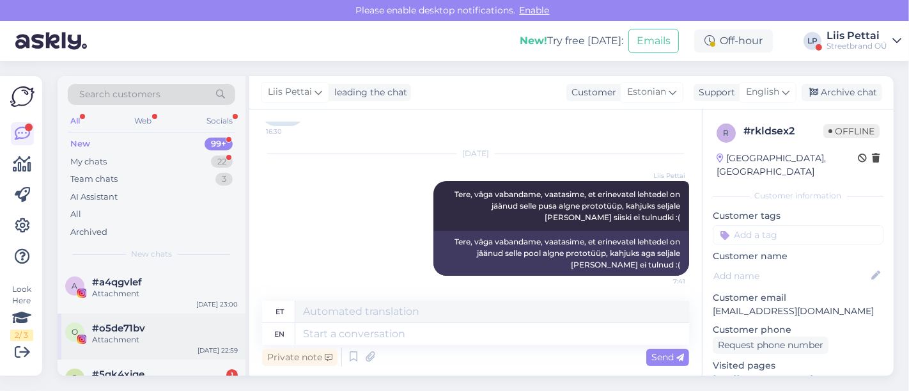
click at [136, 327] on span "#o5de71bv" at bounding box center [118, 328] width 53 height 12
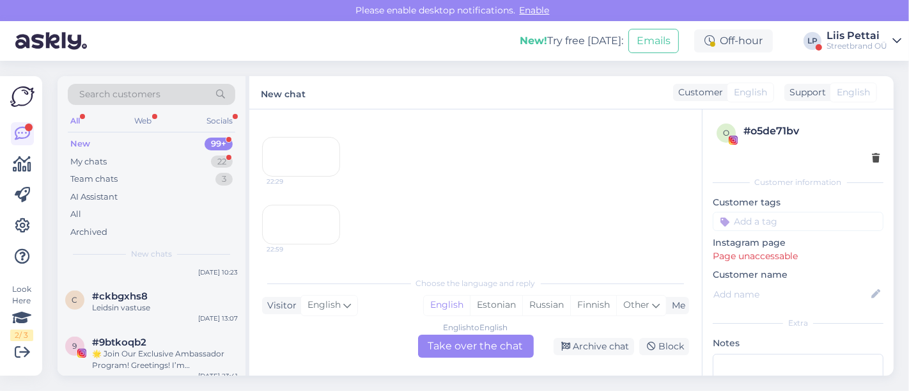
scroll to position [682, 0]
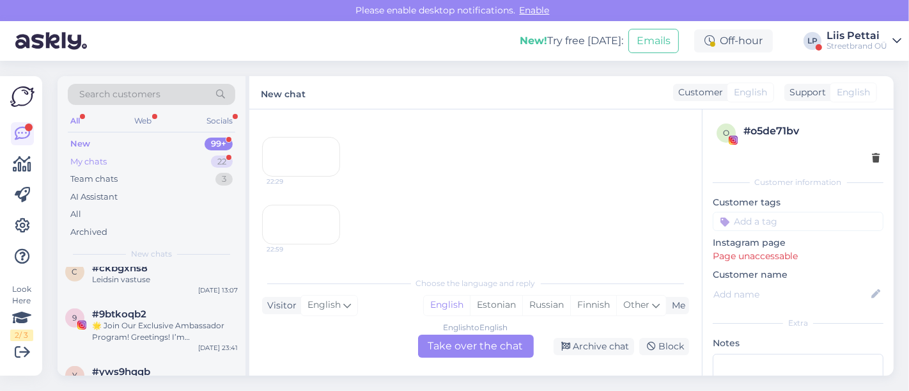
click at [141, 158] on div "My chats 22" at bounding box center [152, 162] width 168 height 18
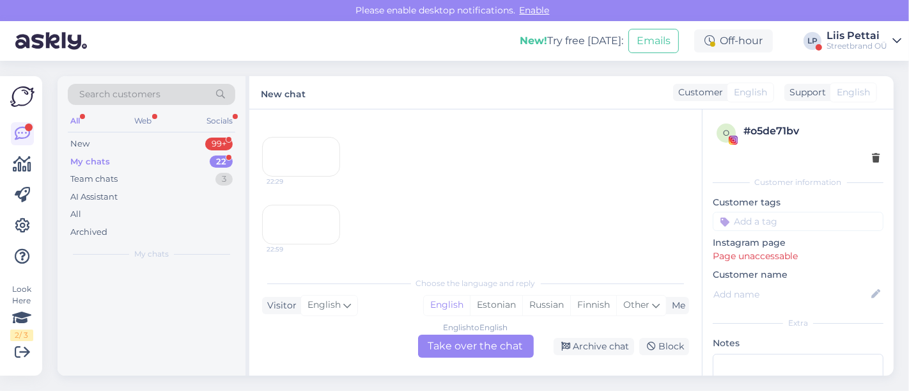
scroll to position [0, 0]
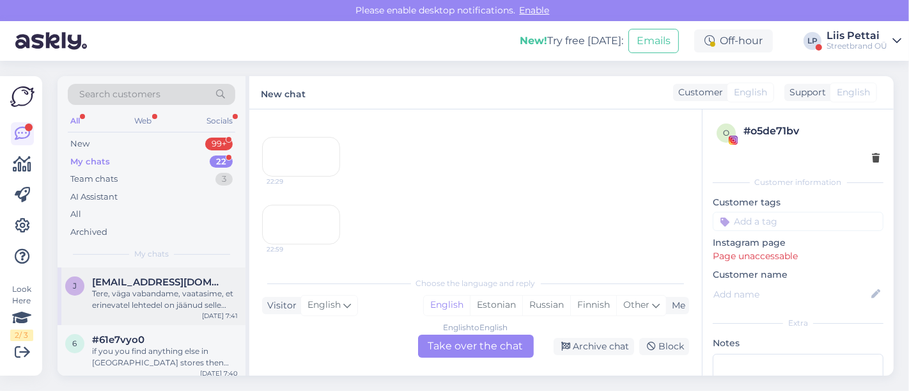
click at [142, 293] on div "Tere, väga vabandame, vaatasime, et erinevatel lehtedel on jäänud selle pusa al…" at bounding box center [165, 299] width 146 height 23
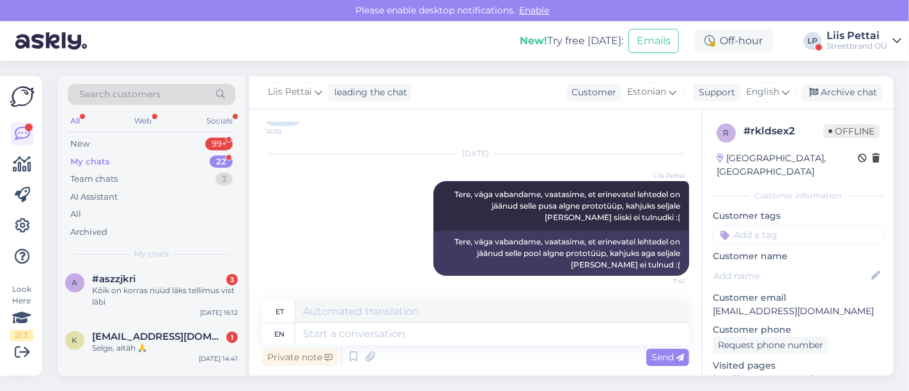
scroll to position [341, 0]
click at [142, 293] on div "Kõik on korras nüüd läks tellimus vist läbi" at bounding box center [165, 292] width 146 height 23
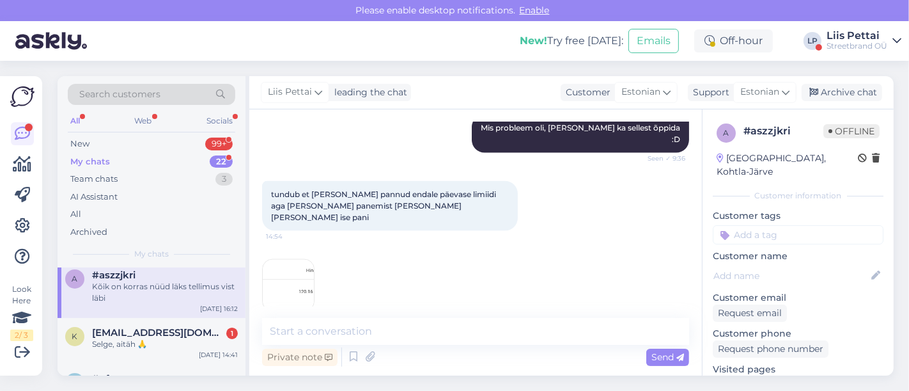
scroll to position [5651, 0]
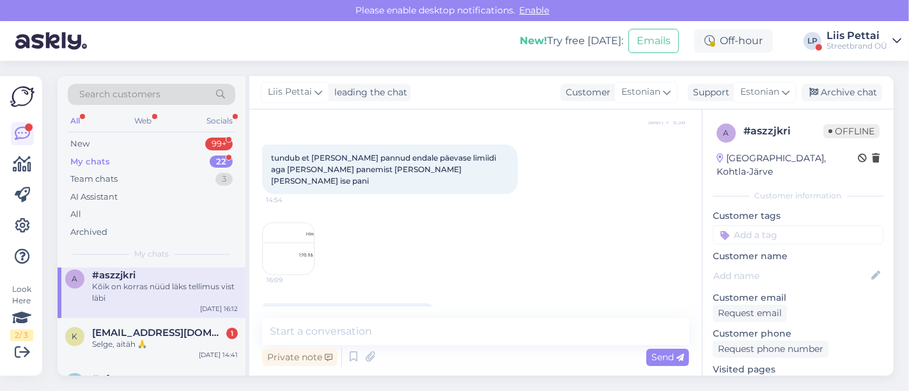
click at [308, 223] on img at bounding box center [288, 248] width 51 height 51
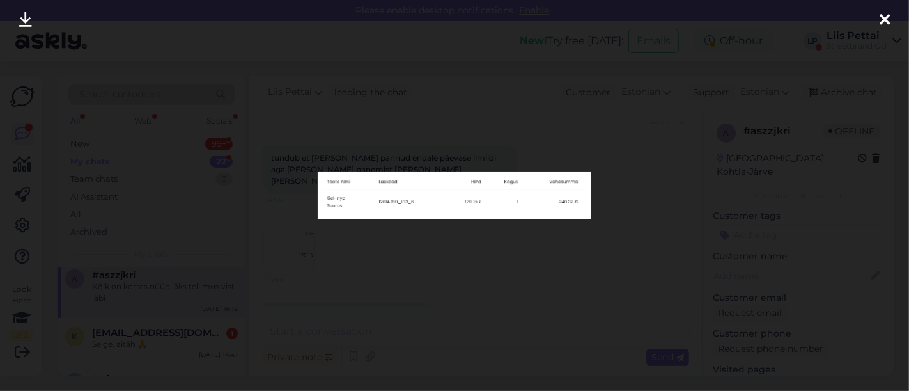
click at [334, 251] on div at bounding box center [454, 195] width 909 height 391
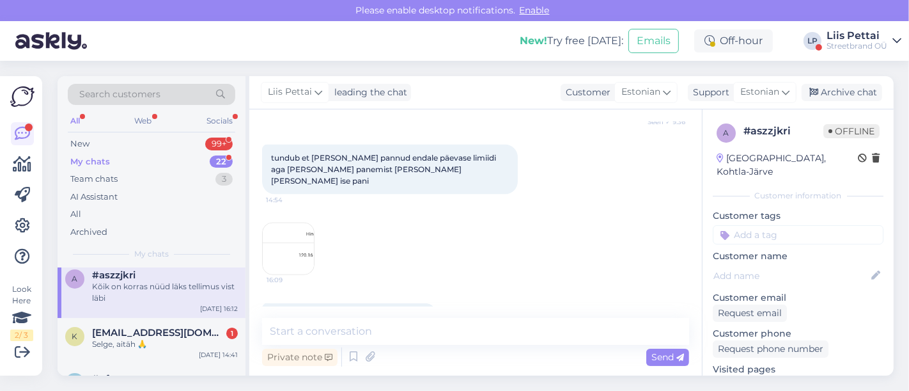
click at [334, 289] on div "Kõik on korras nüüd läks tellimus vist läbi 16:12" at bounding box center [475, 316] width 427 height 55
click at [285, 223] on img at bounding box center [288, 248] width 51 height 51
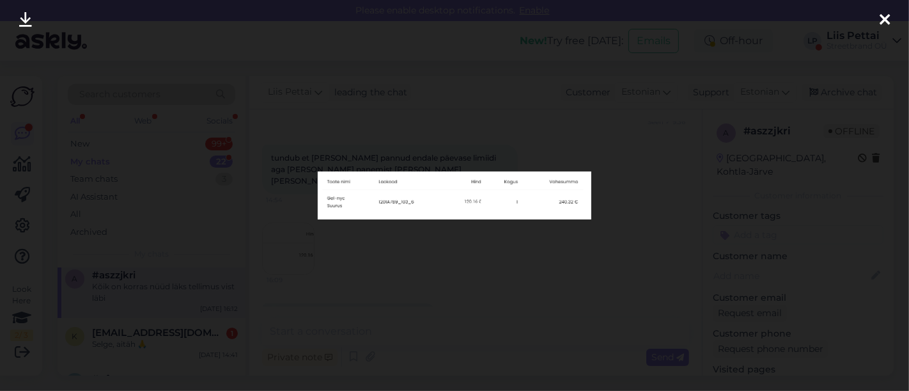
click at [334, 255] on div at bounding box center [454, 195] width 909 height 391
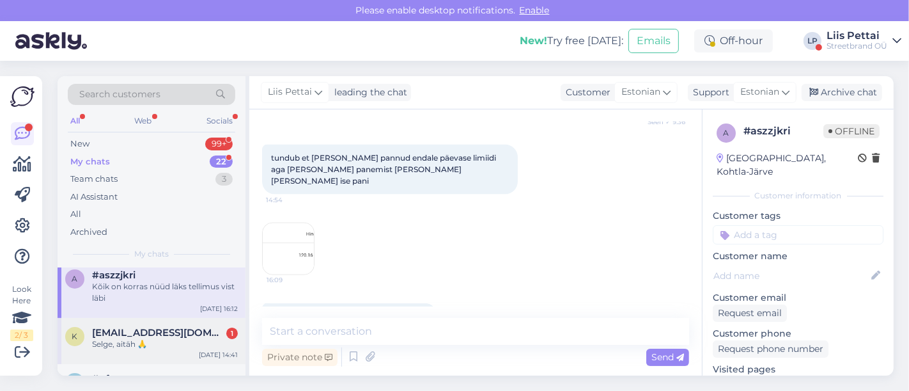
click at [159, 340] on div "Selge, aitäh 🙏" at bounding box center [165, 344] width 146 height 12
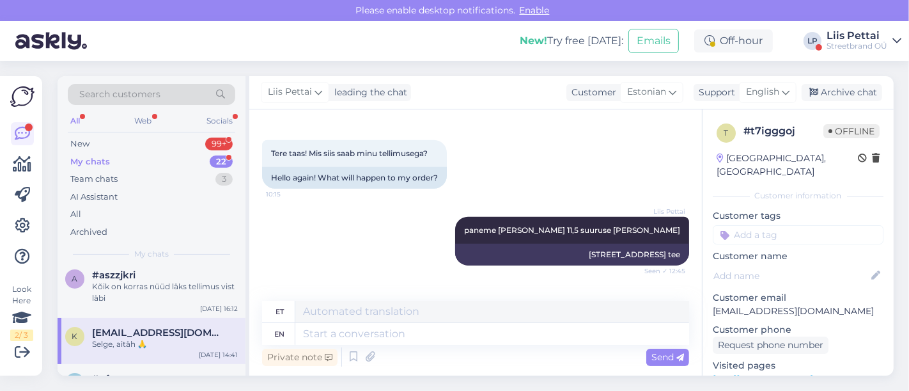
scroll to position [1397, 0]
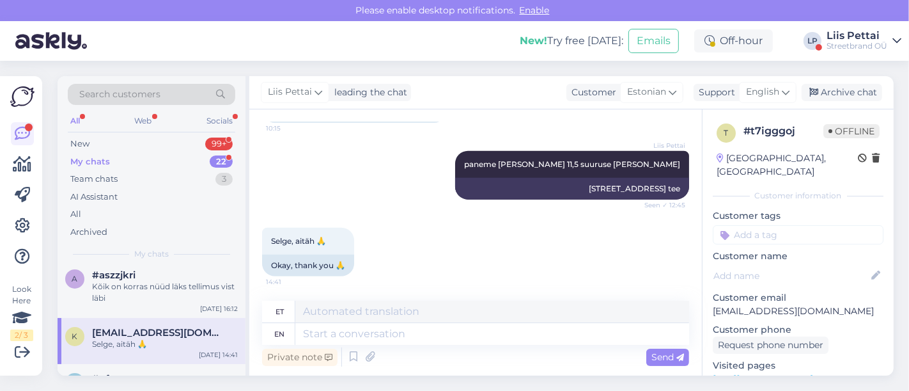
click at [159, 335] on span "[EMAIL_ADDRESS][DOMAIN_NAME]" at bounding box center [158, 333] width 133 height 12
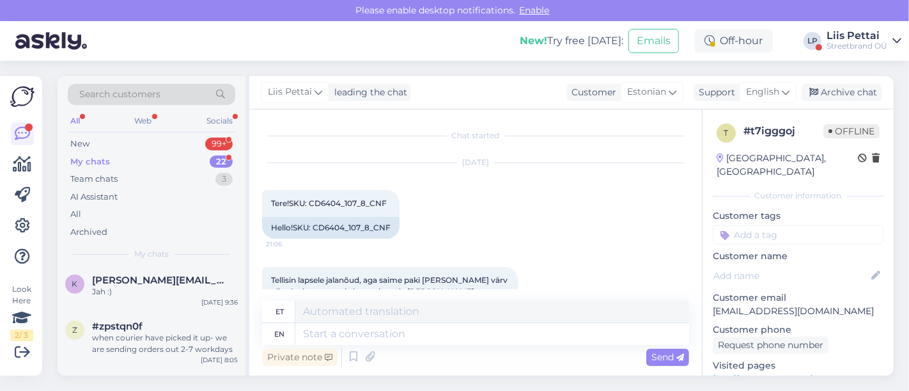
scroll to position [512, 0]
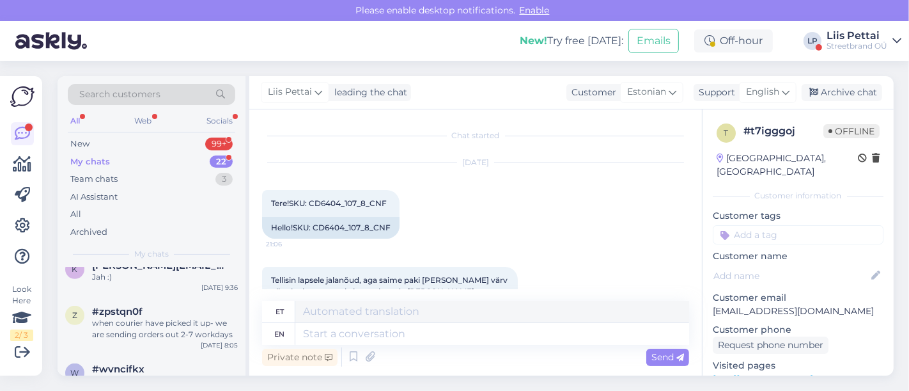
click at [863, 53] on div "New! Try free [DATE]: Emails Off-hour LP Liis Pettai Streetbrand OÜ" at bounding box center [454, 41] width 909 height 40
click at [863, 44] on div "Streetbrand OÜ" at bounding box center [857, 46] width 61 height 10
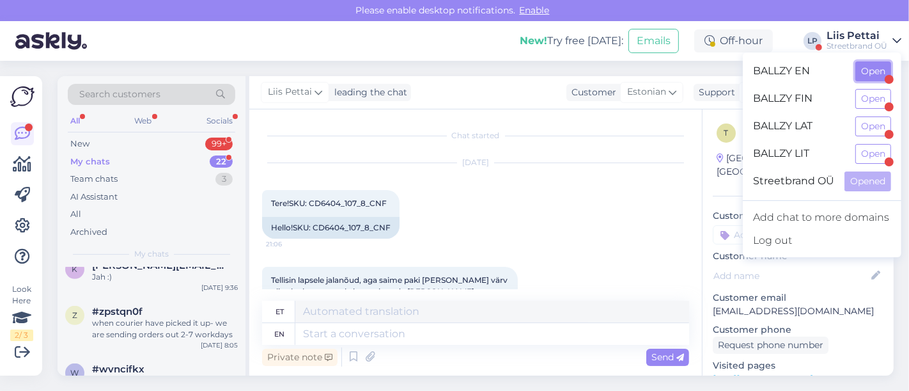
click at [870, 66] on button "Open" at bounding box center [874, 71] width 36 height 20
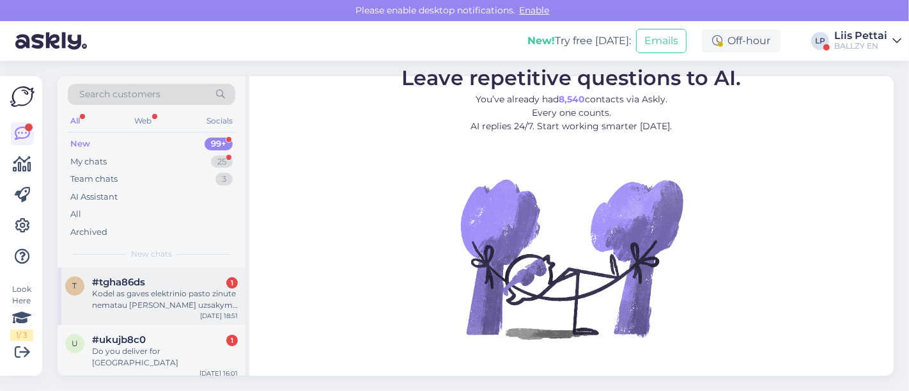
click at [164, 296] on div "Kodel as gaves elektrinio pasto zinute nematau [PERSON_NAME] uzsakymo per ballz…" at bounding box center [165, 299] width 146 height 23
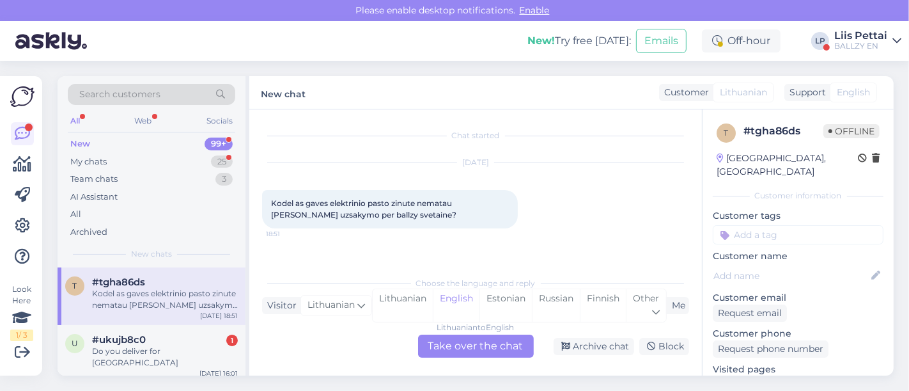
click at [490, 346] on div "Lithuanian to English Take over the chat" at bounding box center [476, 345] width 116 height 23
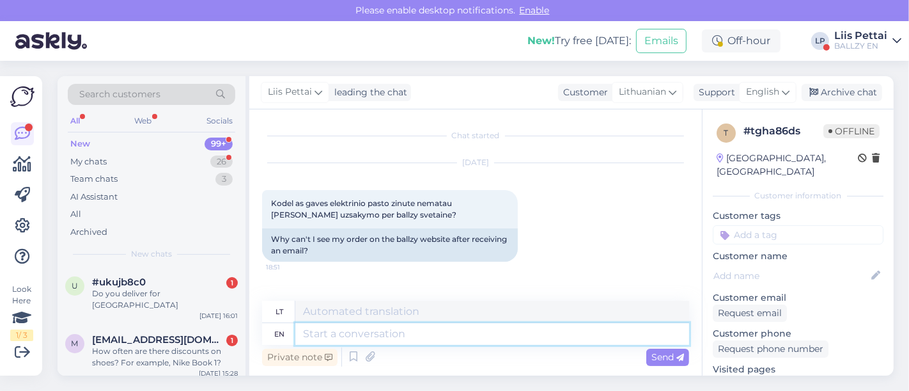
click at [486, 338] on textarea at bounding box center [492, 334] width 394 height 22
type textarea "because"
type textarea "nes"
type textarea "because if y"
type textarea "nes jei"
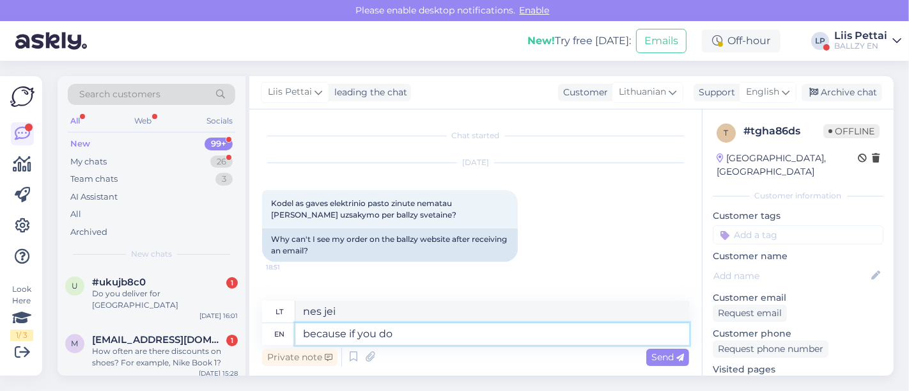
type textarea "because if you don"
type textarea "nes jei tu"
type textarea "because if you dont s"
type textarea "nes jei tu to nedarai"
type textarea "because if you dont see it"
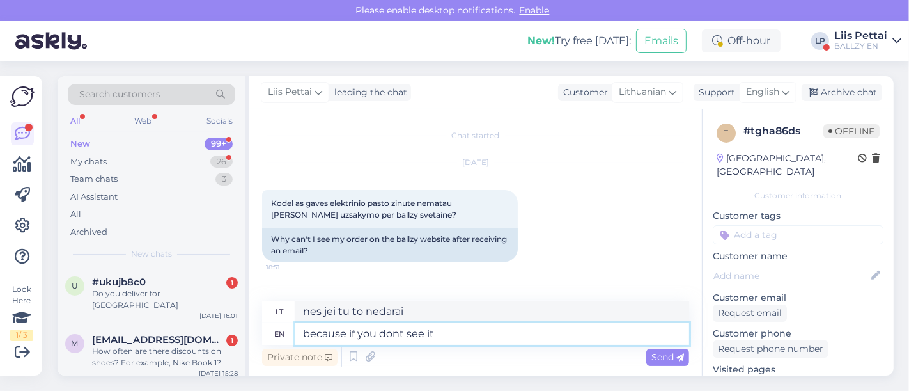
type textarea "nes jei nematysite"
type textarea "because if you dont see it y"
type textarea "nes jei to nematysite"
type textarea "because if you dont see it you pr"
type textarea "nes jei to nematysite,"
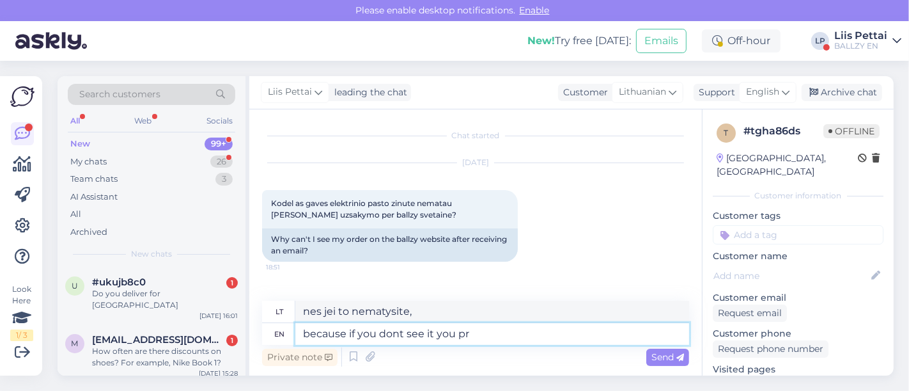
type textarea "because if you dont see it you pro"
type textarea "nes jei nematai, esi profesionalas"
type textarea "because if you dont see it you probably"
type textarea "nes jei nematysite, tikriausiai"
type textarea "because if you dont see it you probably were not"
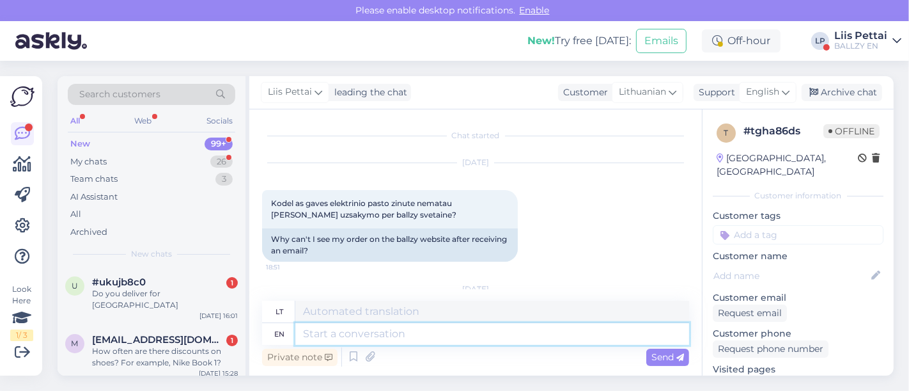
scroll to position [90, 0]
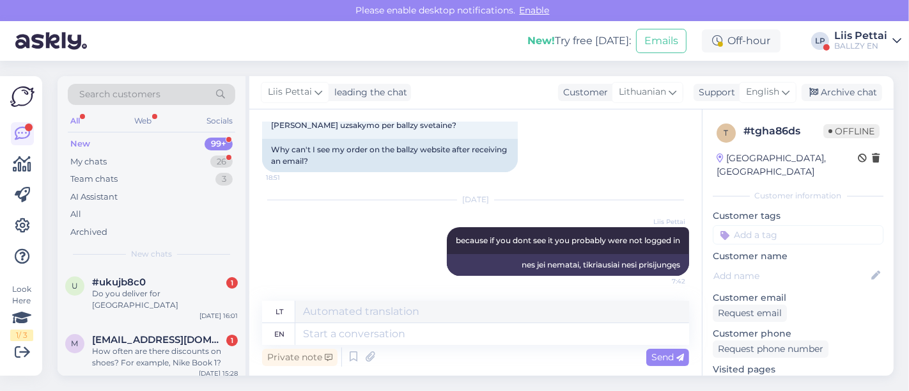
click at [246, 373] on div "Search customers All Web Socials New 99+ My chats 26 Team chats 3 AI Assistant …" at bounding box center [154, 225] width 192 height 299
click at [158, 292] on div "Do you deliver for [GEOGRAPHIC_DATA]" at bounding box center [165, 299] width 146 height 23
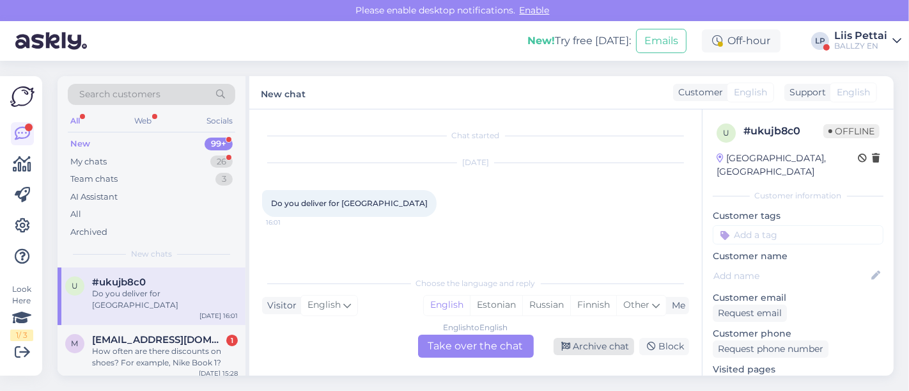
click at [608, 349] on div "Archive chat" at bounding box center [594, 346] width 81 height 17
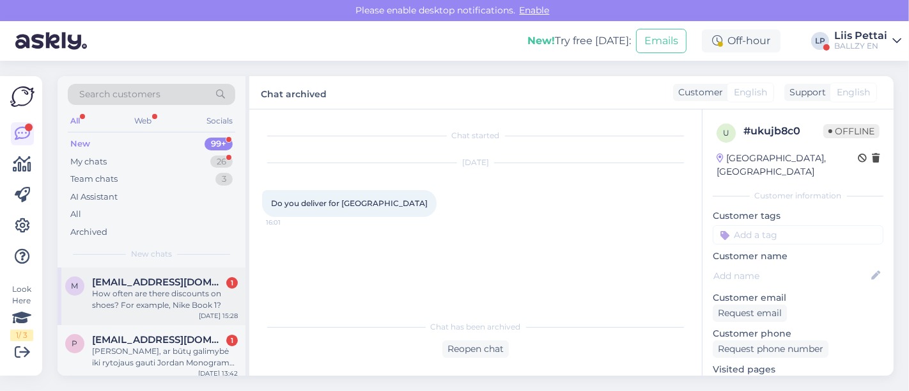
click at [152, 301] on div "How often are there discounts on shoes? For example, Nike Book 1?" at bounding box center [165, 299] width 146 height 23
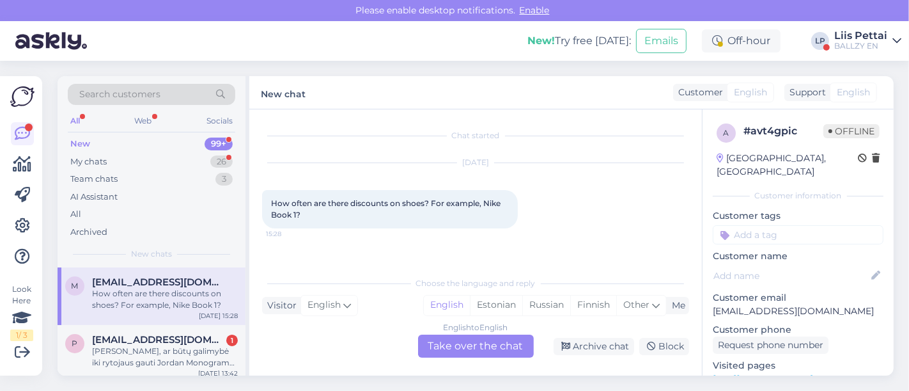
click at [466, 350] on div "English to English Take over the chat" at bounding box center [476, 345] width 116 height 23
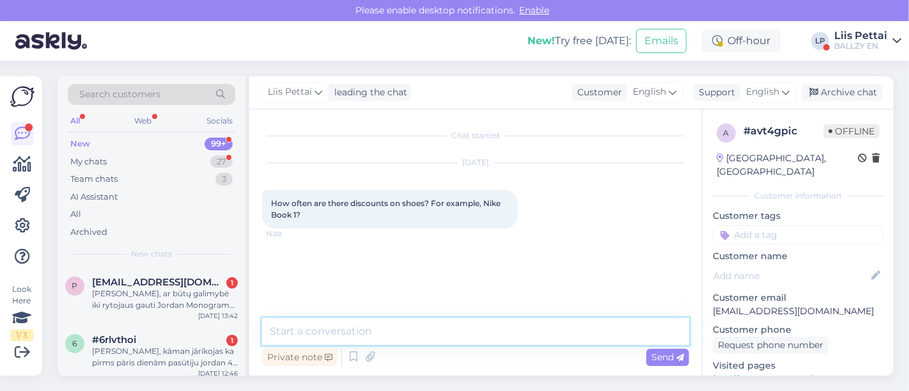
click at [438, 342] on textarea at bounding box center [475, 331] width 427 height 27
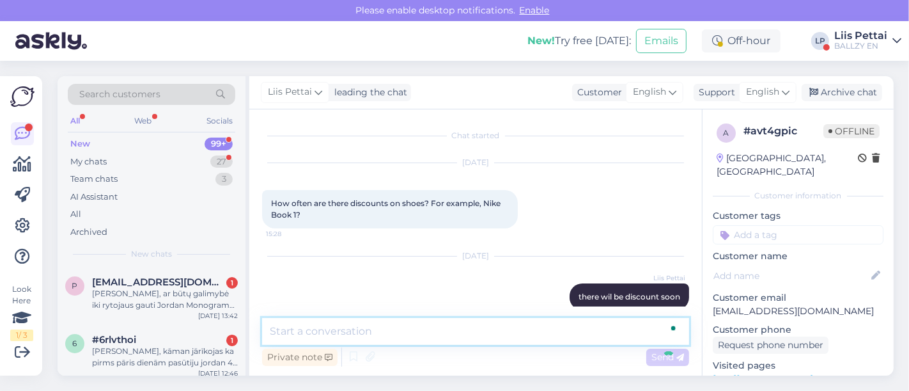
scroll to position [17, 0]
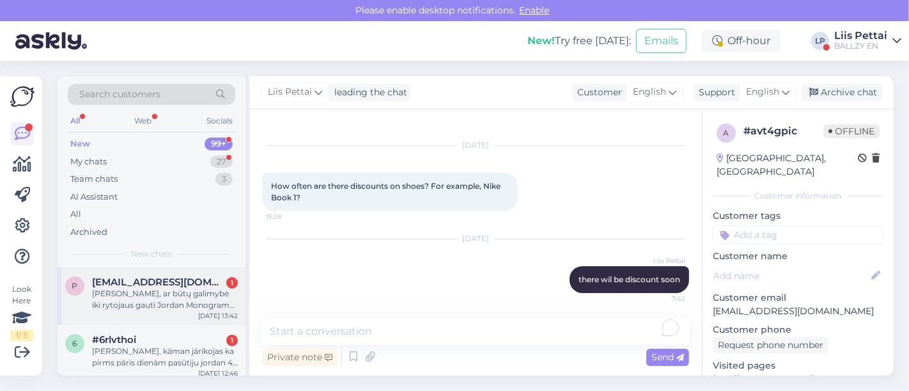
click at [178, 285] on span "[EMAIL_ADDRESS][DOMAIN_NAME]" at bounding box center [158, 282] width 133 height 12
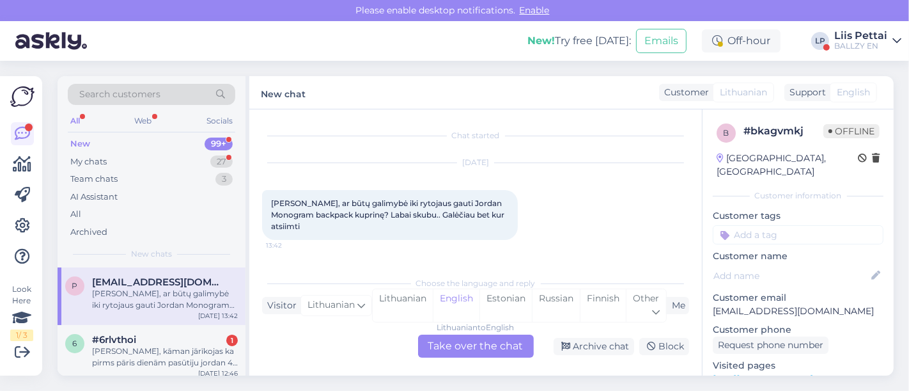
click at [477, 344] on div "Lithuanian to English Take over the chat" at bounding box center [476, 345] width 116 height 23
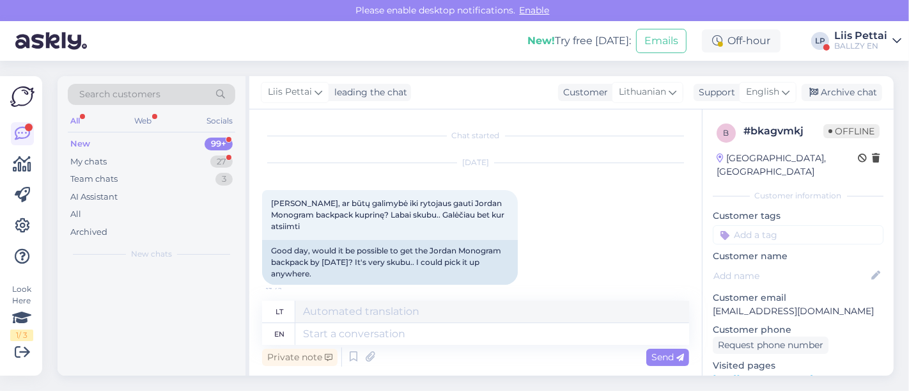
click at [430, 355] on div "Private note Send" at bounding box center [475, 357] width 427 height 24
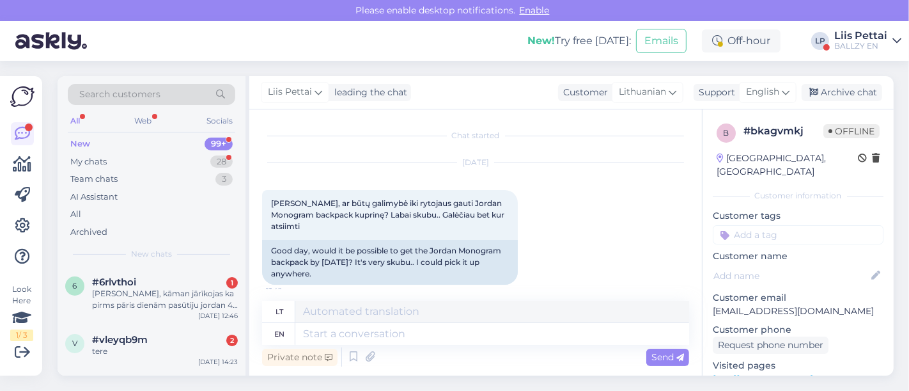
click at [435, 350] on div "Private note Send" at bounding box center [475, 357] width 427 height 24
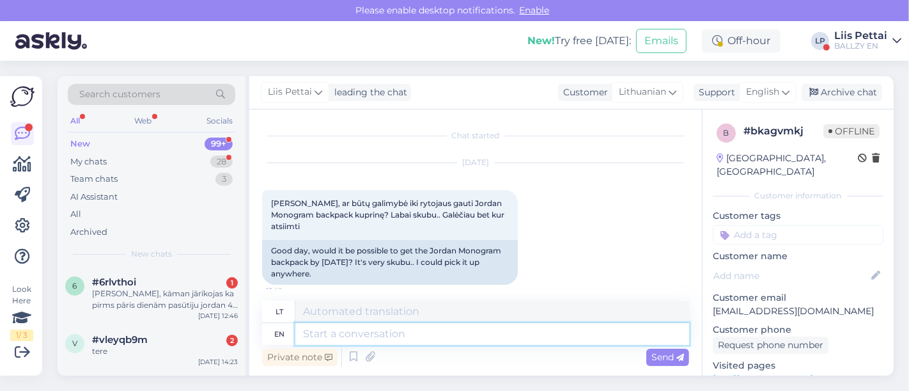
click at [444, 339] on textarea at bounding box center [492, 334] width 394 height 22
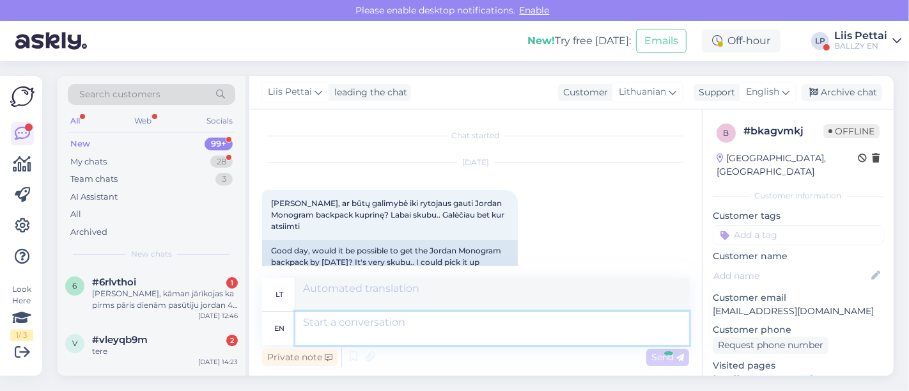
scroll to position [136, 0]
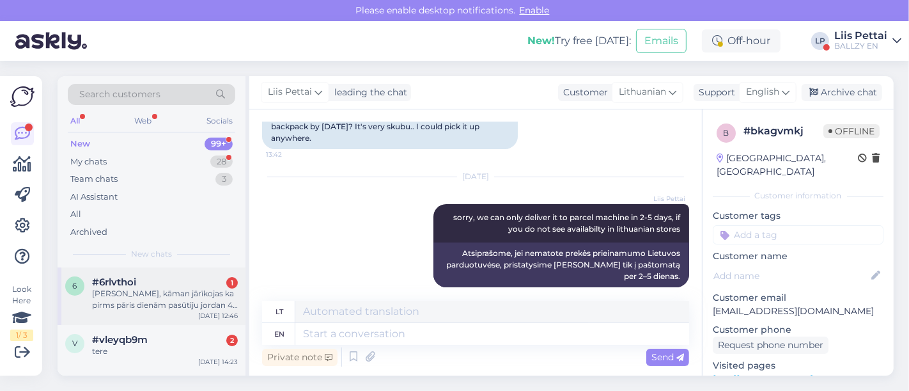
click at [171, 302] on div "[PERSON_NAME], kāman jārīkojas ka pirms pāris dienām pasūtiju jordan 4 retro 45…" at bounding box center [165, 299] width 146 height 23
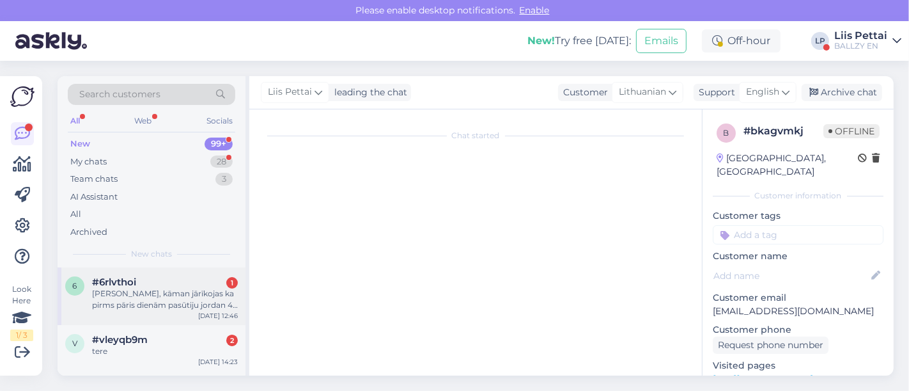
scroll to position [0, 0]
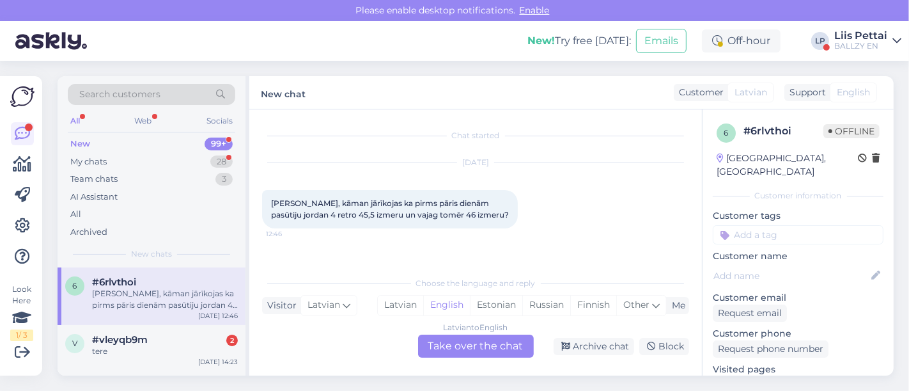
click at [473, 349] on div "Latvian to English Take over the chat" at bounding box center [476, 345] width 116 height 23
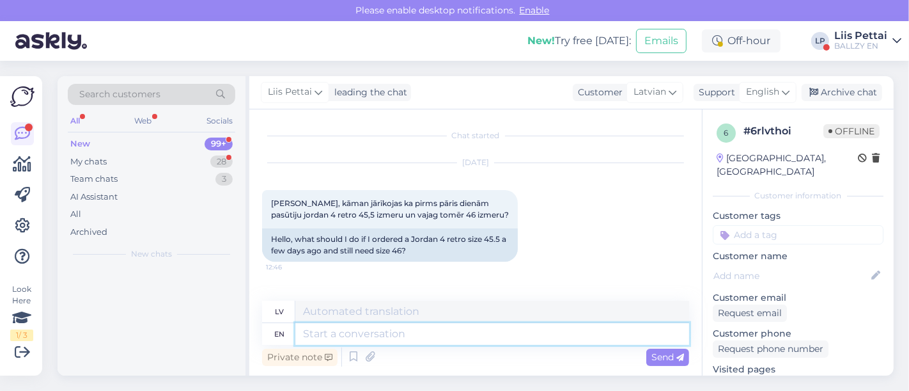
click at [435, 333] on textarea at bounding box center [492, 334] width 394 height 22
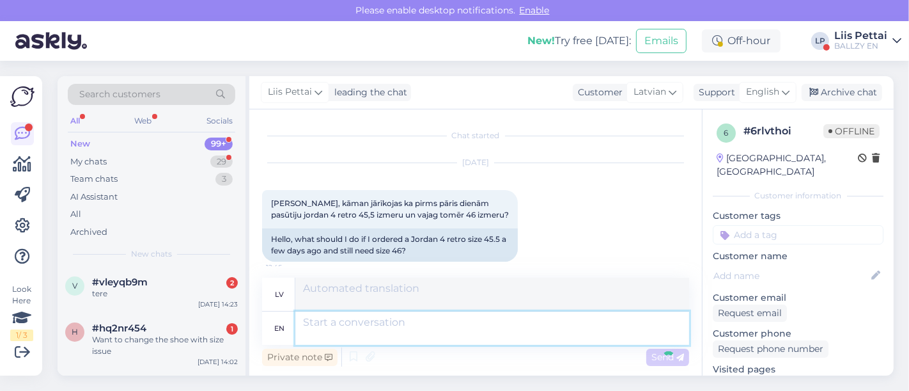
scroll to position [113, 0]
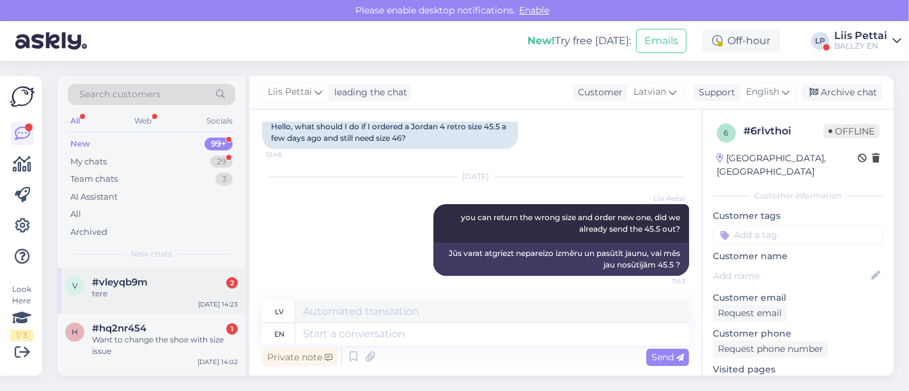
click at [188, 280] on div "#vleyqb9m 2" at bounding box center [165, 282] width 146 height 12
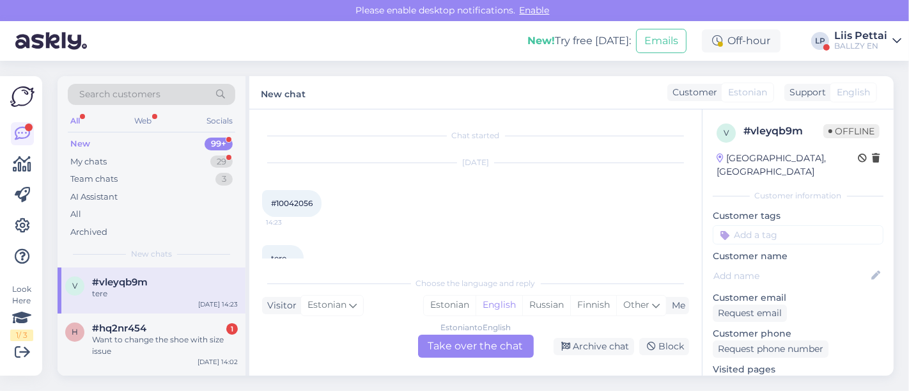
scroll to position [27, 0]
drag, startPoint x: 278, startPoint y: 178, endPoint x: 317, endPoint y: 175, distance: 39.2
click at [317, 175] on div "#10042056 14:23" at bounding box center [291, 176] width 59 height 27
click at [295, 180] on span "#10042056" at bounding box center [292, 176] width 42 height 10
drag, startPoint x: 276, startPoint y: 180, endPoint x: 323, endPoint y: 173, distance: 47.3
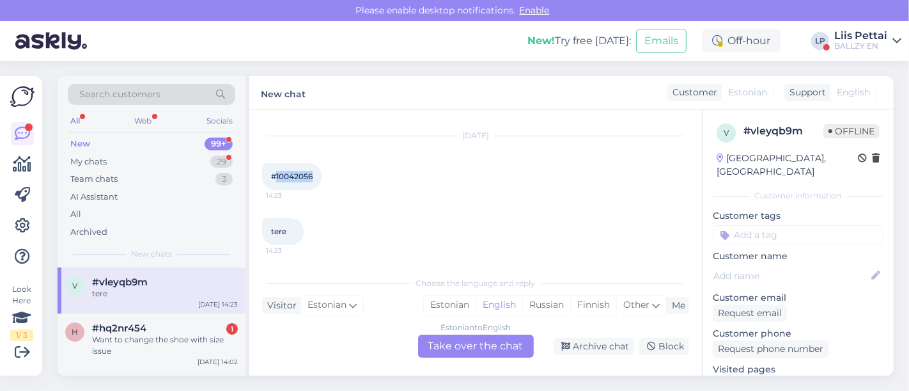
click at [322, 173] on div "#10042056 14:23" at bounding box center [291, 176] width 59 height 27
copy div "10042056 14:23"
click at [437, 341] on div "Estonian to English Take over the chat" at bounding box center [476, 345] width 116 height 23
click at [428, 338] on div "Estonian to English Take over the chat" at bounding box center [476, 345] width 116 height 23
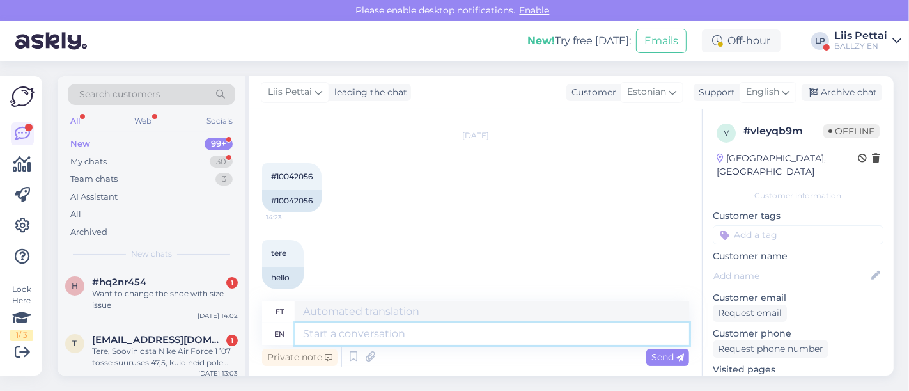
click at [427, 331] on textarea at bounding box center [492, 334] width 394 height 22
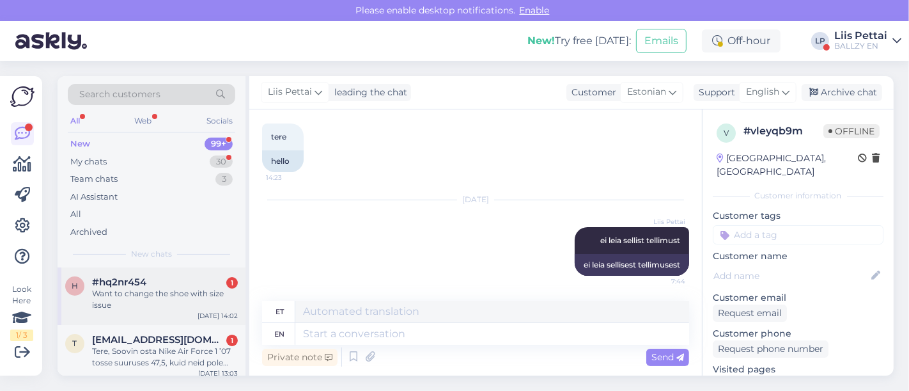
click at [168, 289] on div "Want to change the shoe with size issue" at bounding box center [165, 299] width 146 height 23
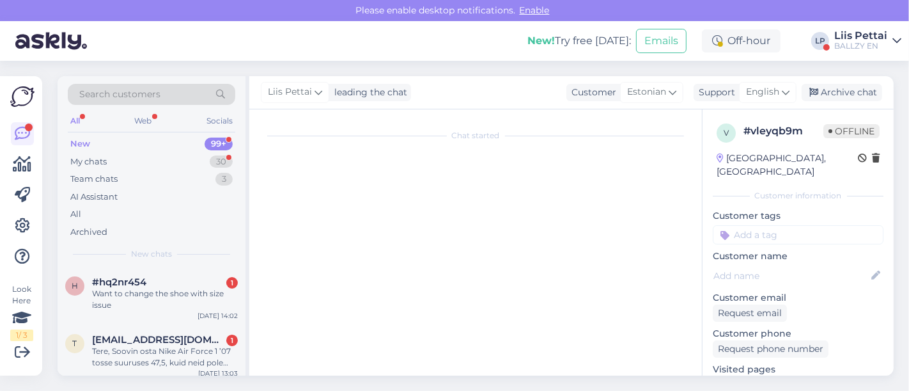
scroll to position [0, 0]
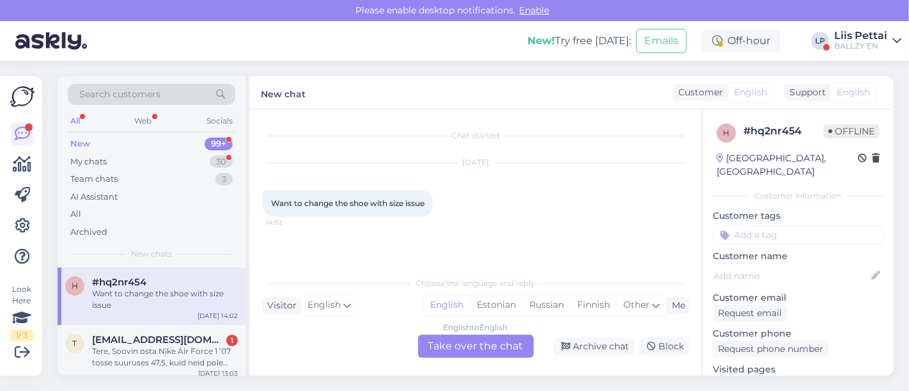
click at [499, 350] on div "English to English Take over the chat" at bounding box center [476, 345] width 116 height 23
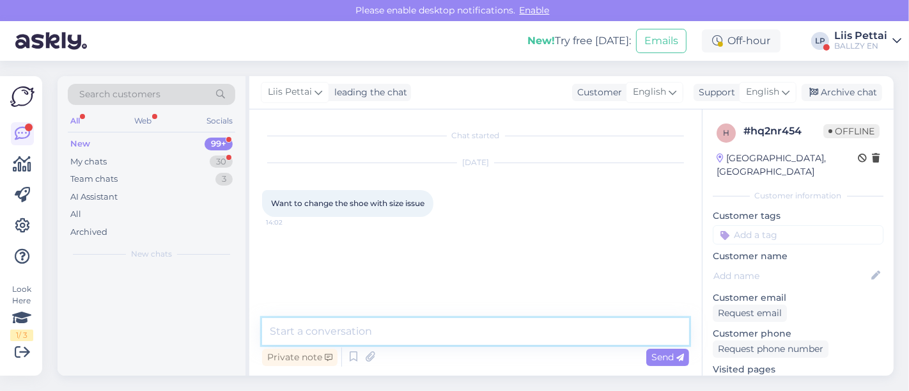
click at [467, 335] on textarea at bounding box center [475, 331] width 427 height 27
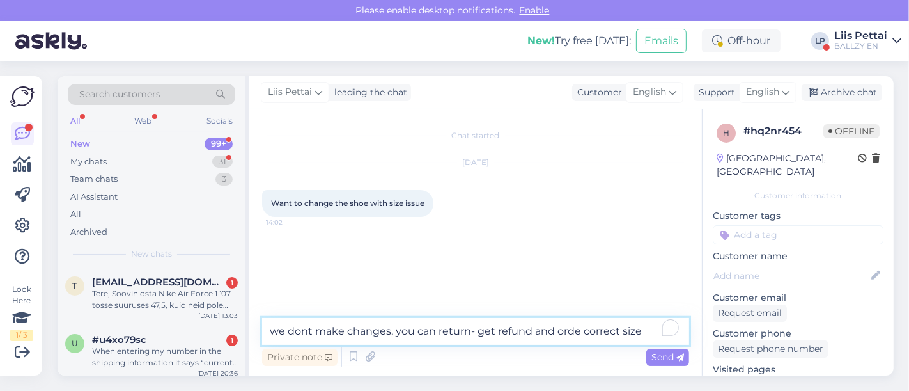
click at [575, 331] on textarea "we dont make changes, you can return- get refund and orde correct size" at bounding box center [475, 331] width 427 height 27
click at [576, 333] on textarea "we dont make changes, you can return- get refund and orde correct size" at bounding box center [475, 331] width 427 height 27
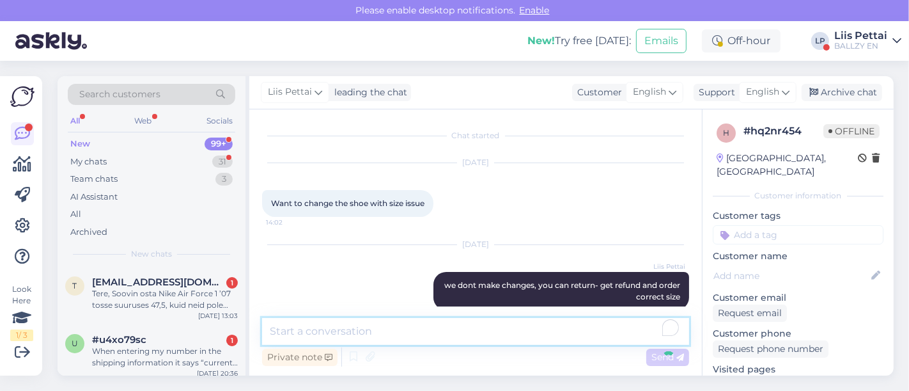
scroll to position [17, 0]
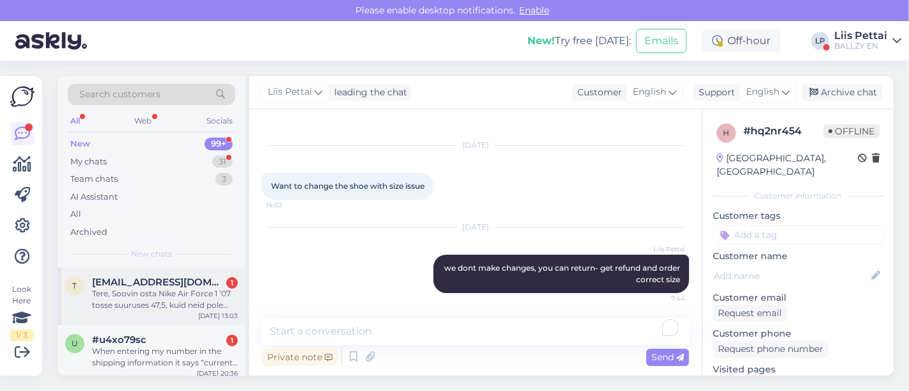
click at [194, 292] on div "Tere, Soovin osta Nike Air Force 1 ’07 tosse suuruses 47,5, kuid neid pole hetk…" at bounding box center [165, 299] width 146 height 23
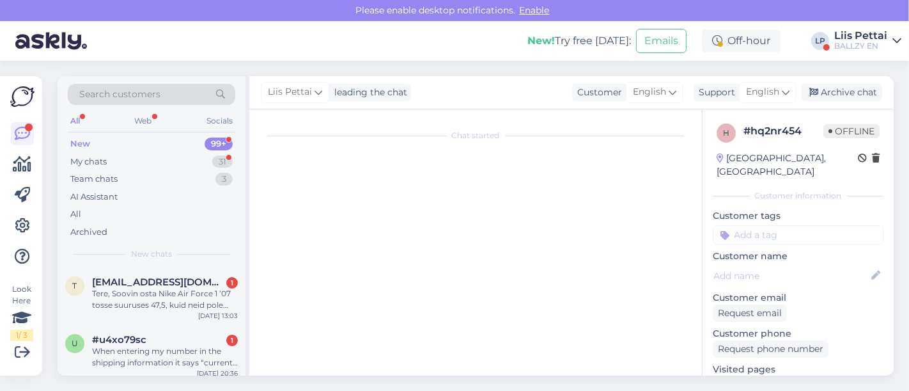
scroll to position [18, 0]
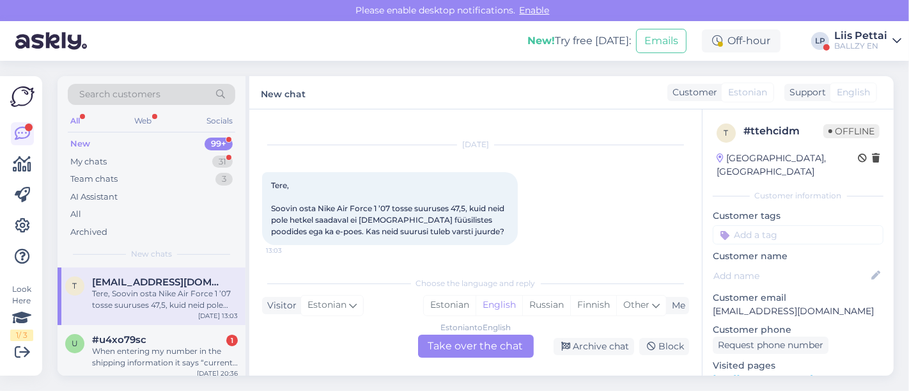
click at [433, 336] on div "Estonian to English Take over the chat" at bounding box center [476, 345] width 116 height 23
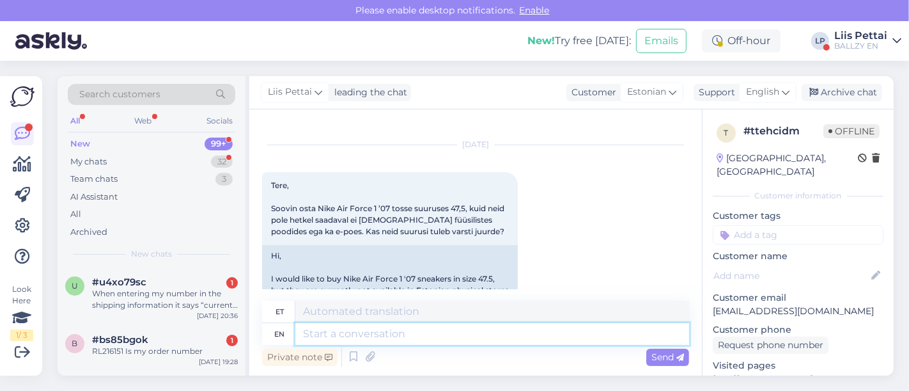
click at [434, 336] on textarea at bounding box center [492, 334] width 394 height 22
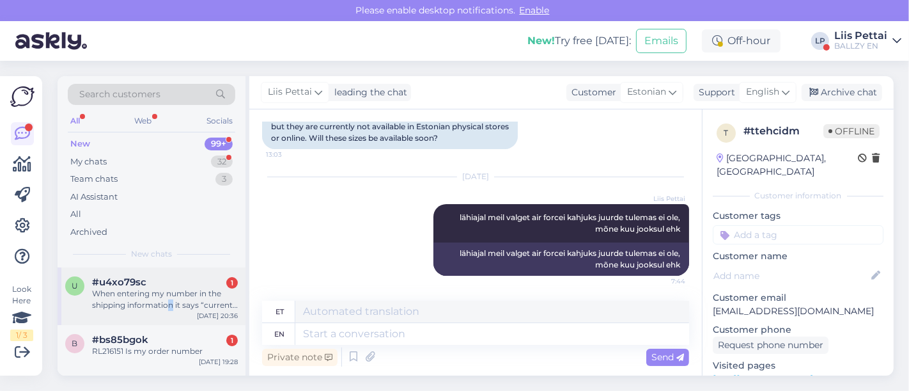
click at [170, 308] on div "When entering my number in the shipping information it says “current user not a…" at bounding box center [165, 299] width 146 height 23
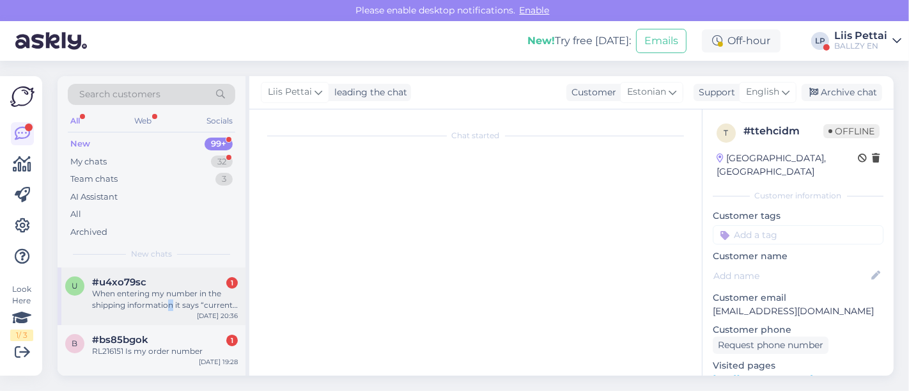
scroll to position [0, 0]
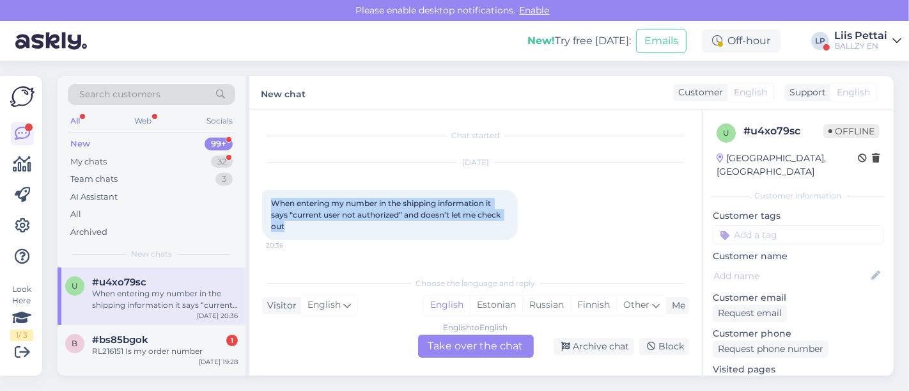
drag, startPoint x: 290, startPoint y: 201, endPoint x: 321, endPoint y: 230, distance: 41.6
click at [321, 230] on div "When entering my number in the shipping information it says “current user not a…" at bounding box center [390, 215] width 256 height 50
copy span "When entering my number in the shipping information it says “current user not a…"
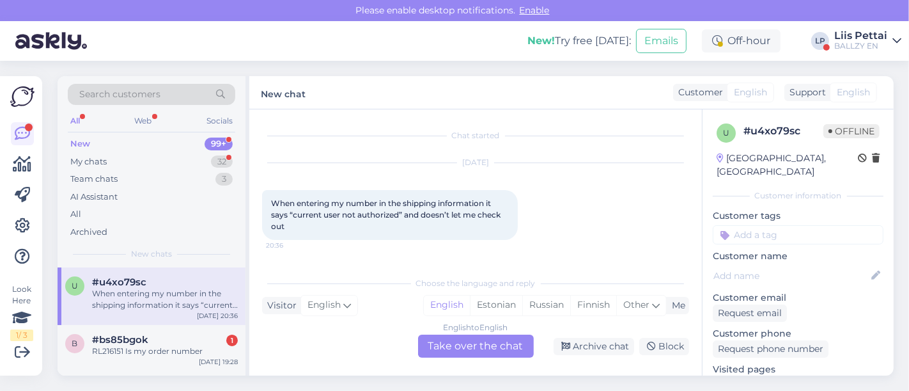
click at [473, 350] on div "English to English Take over the chat" at bounding box center [476, 345] width 116 height 23
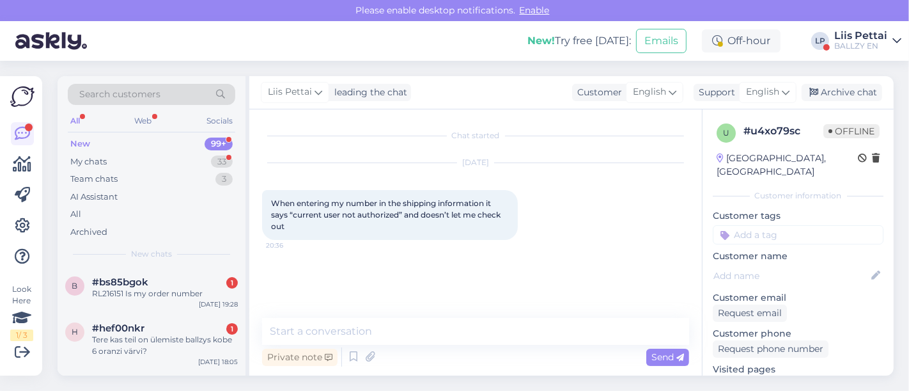
click at [423, 345] on div "Private note Send" at bounding box center [475, 357] width 427 height 24
click at [425, 338] on textarea "w" at bounding box center [475, 331] width 427 height 27
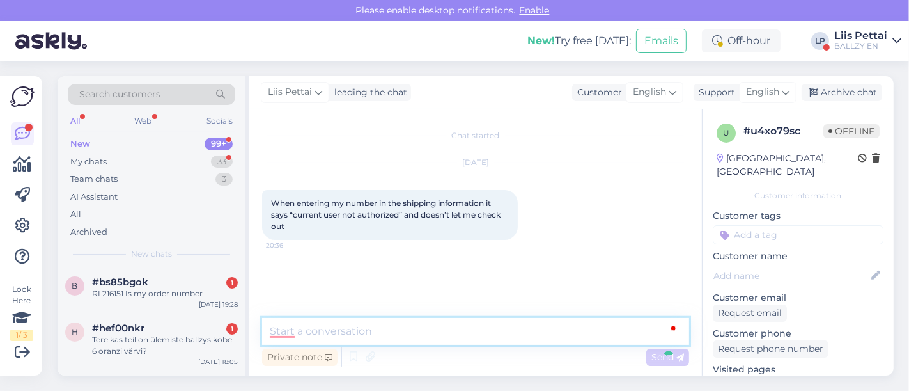
scroll to position [29, 0]
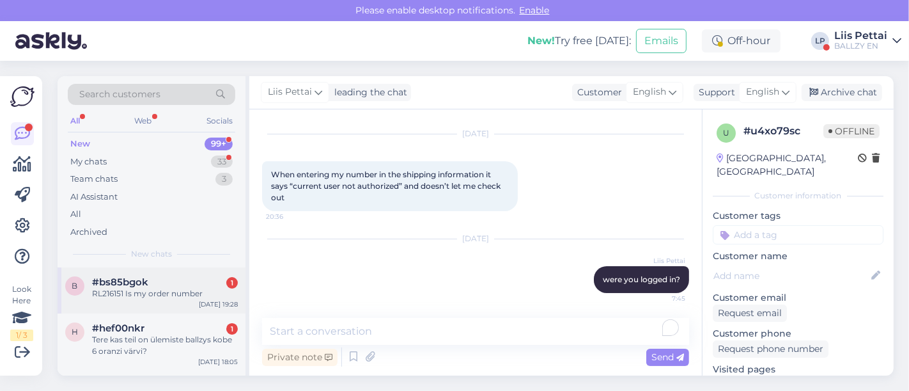
click at [123, 294] on div "RL216151 Is my order number" at bounding box center [165, 294] width 146 height 12
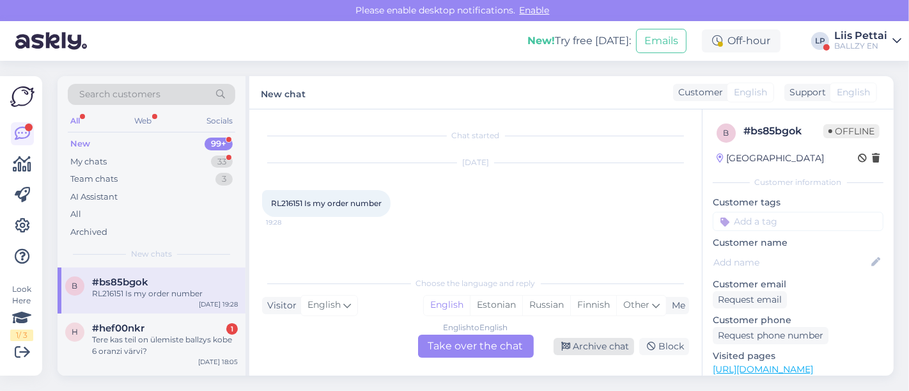
click at [606, 340] on div "Archive chat" at bounding box center [594, 346] width 81 height 17
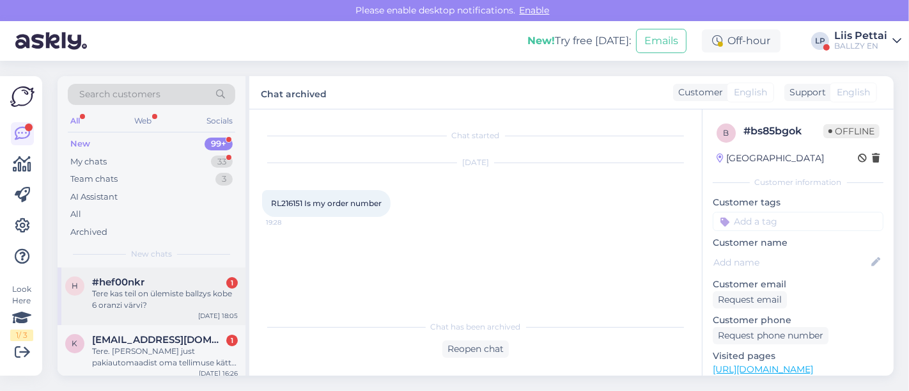
click at [144, 304] on div "Tere kas teil on ülemiste ballzys kobe 6 oranzi värvi?" at bounding box center [165, 299] width 146 height 23
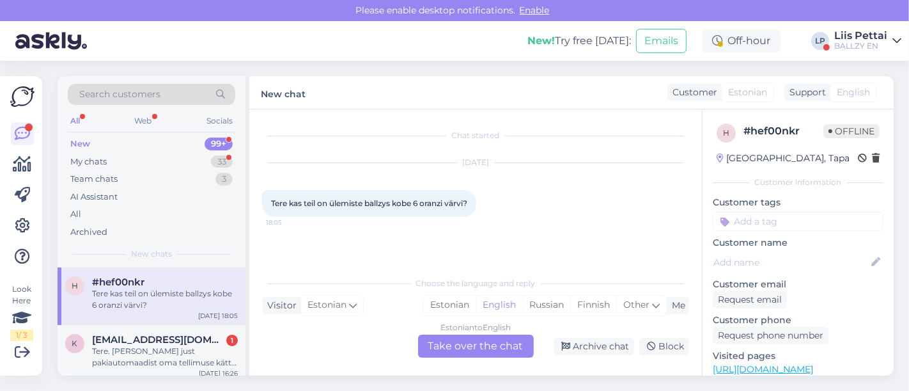
click at [442, 343] on div "Estonian to English Take over the chat" at bounding box center [476, 345] width 116 height 23
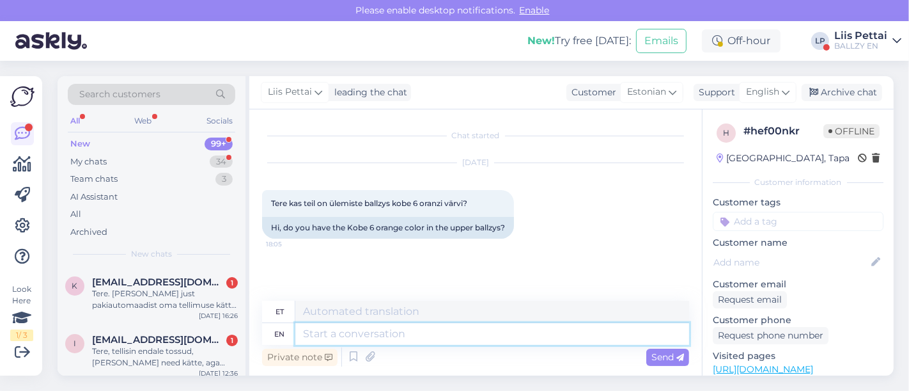
click at [414, 335] on textarea at bounding box center [492, 334] width 394 height 22
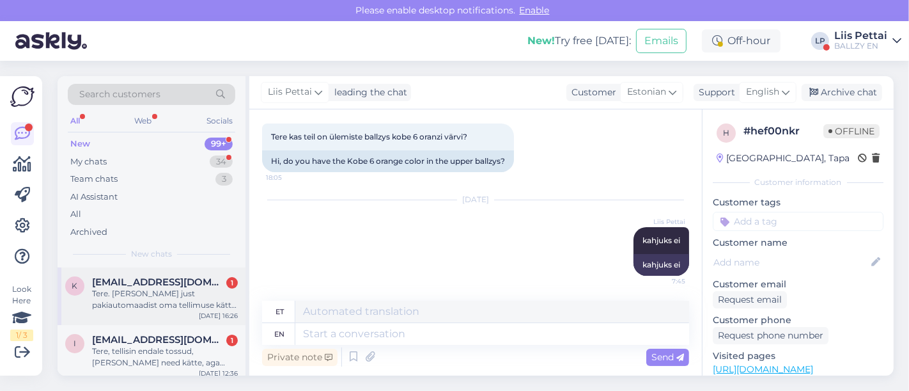
click at [168, 304] on div "Tere. [PERSON_NAME] just pakiautomaadist oma tellimuse kätte. Tellisin adidas o…" at bounding box center [165, 299] width 146 height 23
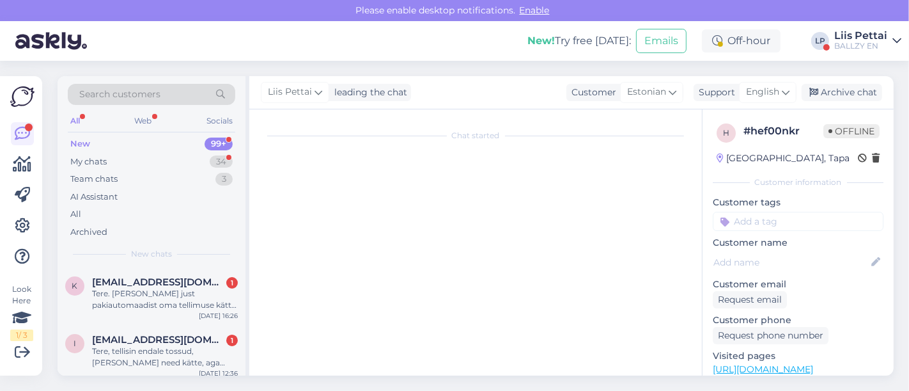
scroll to position [27, 0]
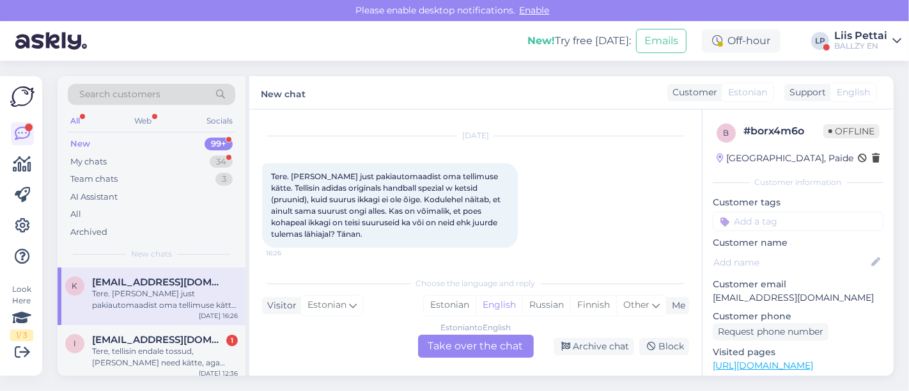
click at [471, 347] on div "Estonian to English Take over the chat" at bounding box center [476, 345] width 116 height 23
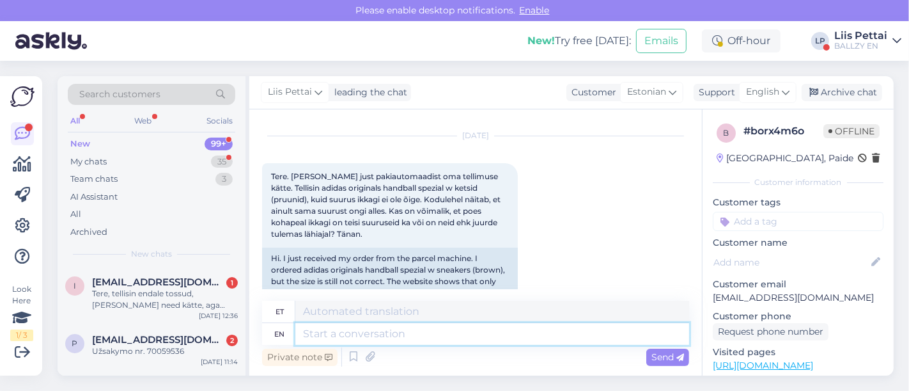
click at [431, 337] on textarea at bounding box center [492, 334] width 394 height 22
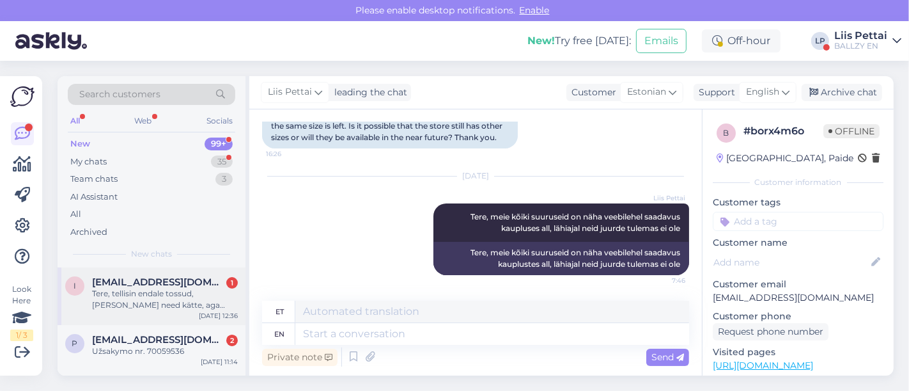
click at [161, 303] on div "Tere, tellisin endale tossud, [PERSON_NAME] need kätte, aga need osutusid väiks…" at bounding box center [165, 299] width 146 height 23
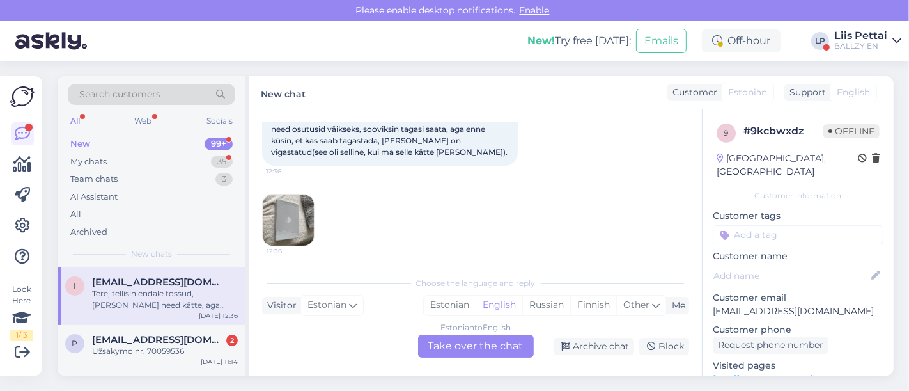
scroll to position [86, 0]
click at [466, 342] on div "Estonian to English Take over the chat" at bounding box center [476, 345] width 116 height 23
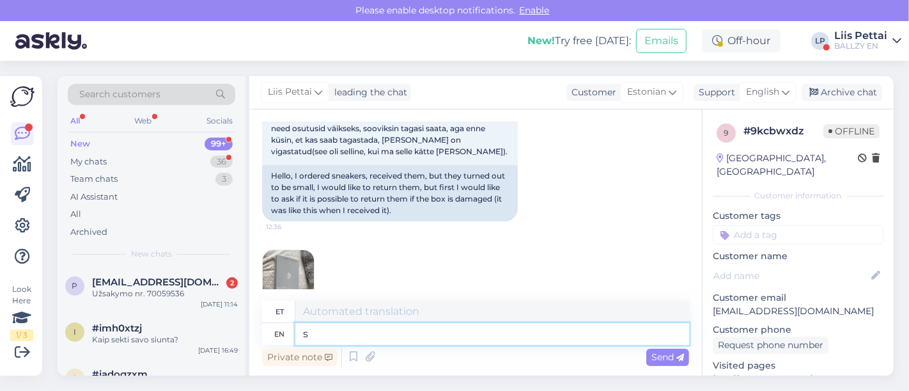
click at [455, 337] on textarea "s" at bounding box center [492, 334] width 394 height 22
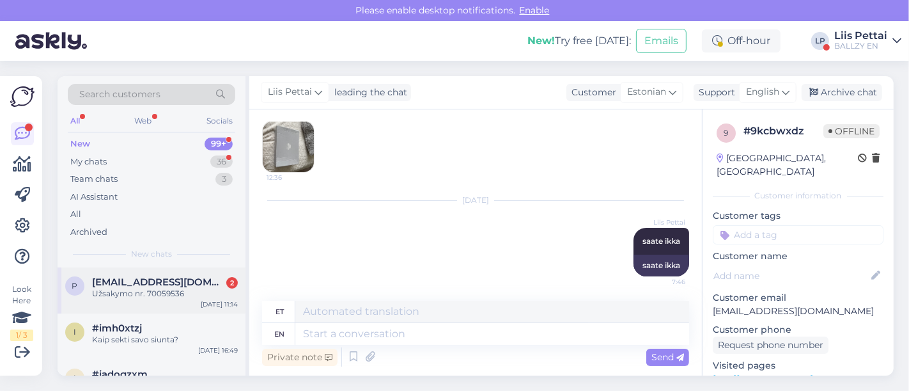
click at [175, 289] on div "Užsakymo nr. 70059536" at bounding box center [165, 294] width 146 height 12
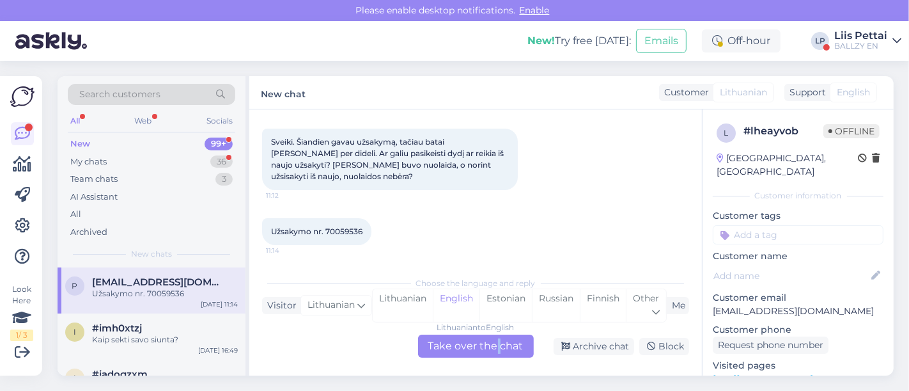
click at [498, 343] on div "Lithuanian to English Take over the chat" at bounding box center [476, 345] width 116 height 23
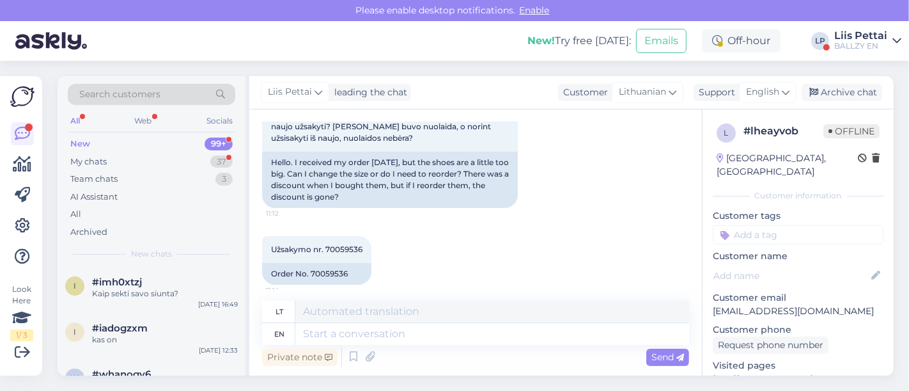
scroll to position [109, 0]
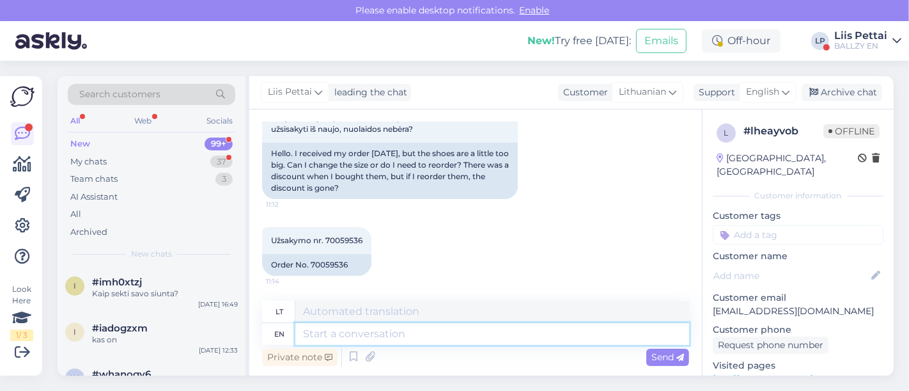
click at [593, 326] on textarea at bounding box center [492, 334] width 394 height 22
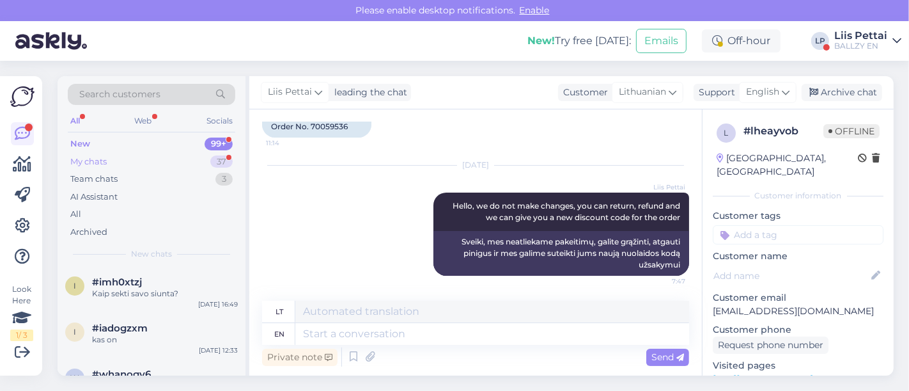
click at [86, 158] on div "My chats" at bounding box center [88, 161] width 36 height 13
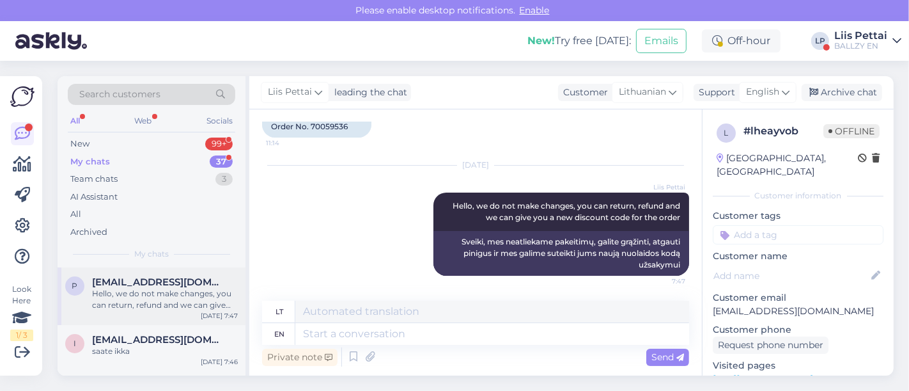
click at [192, 296] on div "Hello, we do not make changes, you can return, refund and we can give you a new…" at bounding box center [165, 299] width 146 height 23
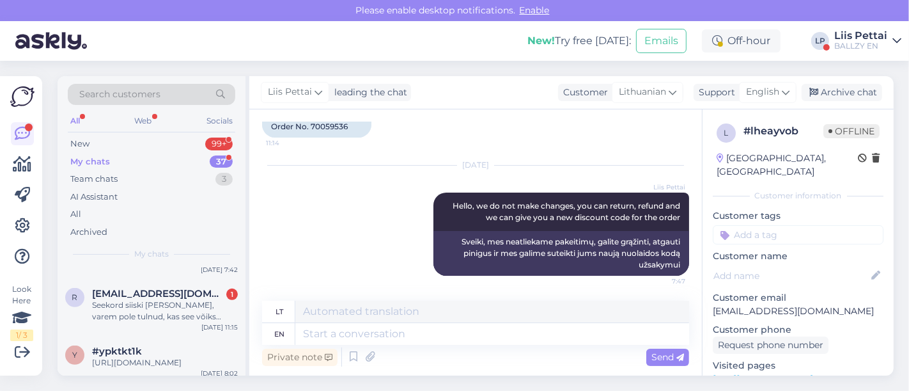
scroll to position [625, 0]
click at [192, 296] on div "Seekord siiski [PERSON_NAME], varem pole tulnud, kas see võiks oleneda kuhu pak…" at bounding box center [165, 307] width 146 height 23
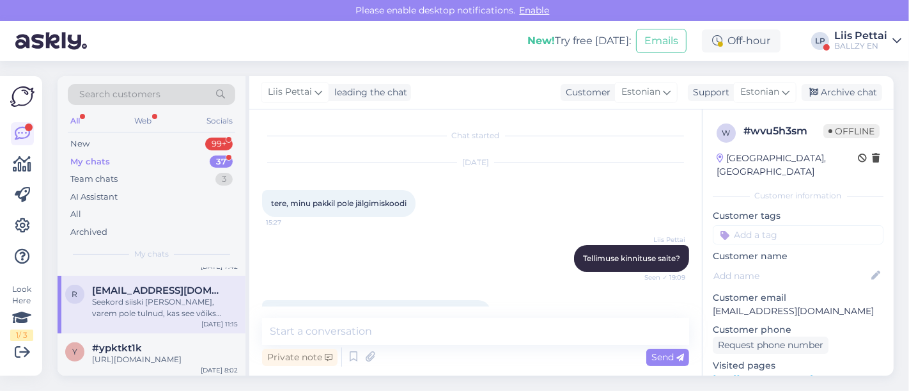
scroll to position [1054, 0]
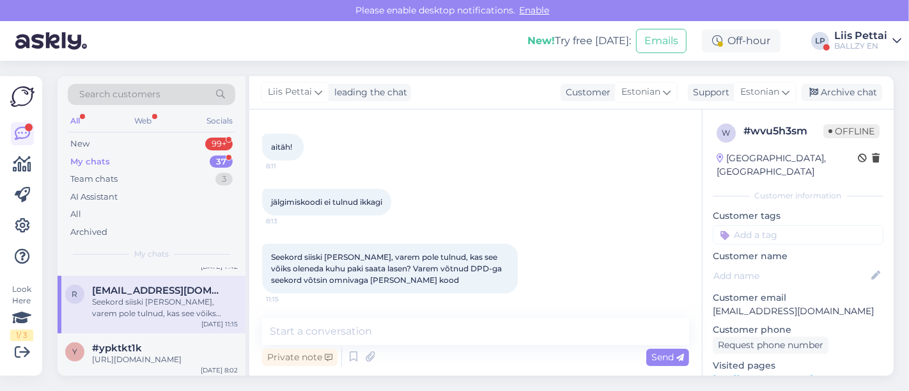
click at [548, 345] on div "Private note Send" at bounding box center [475, 357] width 427 height 24
click at [547, 336] on textarea at bounding box center [475, 331] width 427 height 27
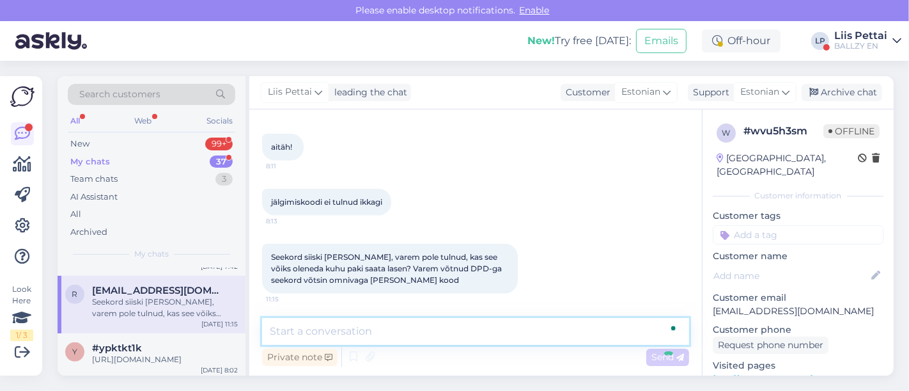
scroll to position [1136, 0]
